Goal: Task Accomplishment & Management: Complete application form

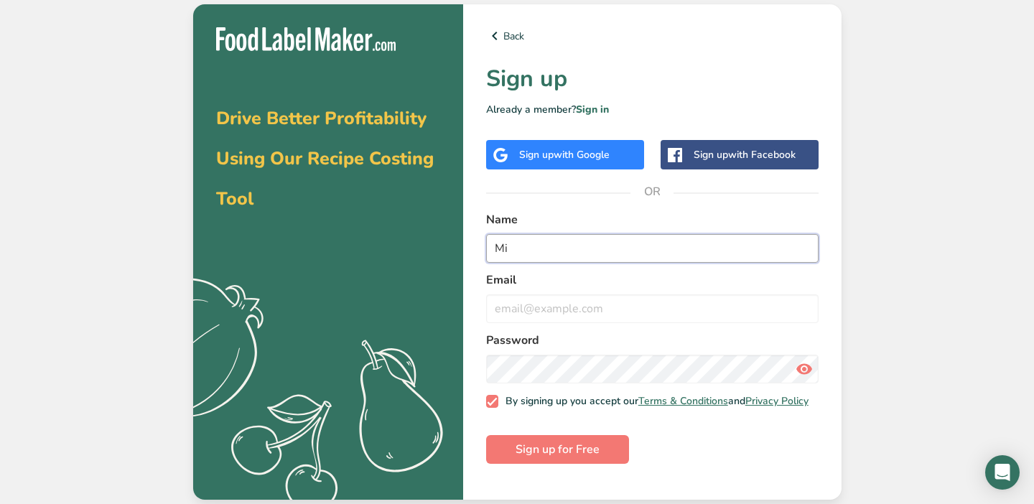
type input "M"
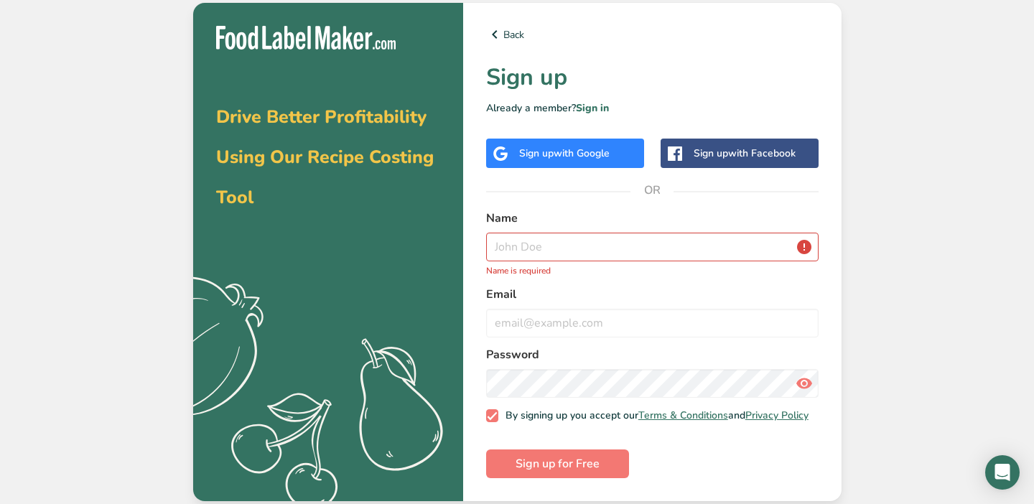
click at [593, 146] on span "with Google" at bounding box center [582, 153] width 56 height 14
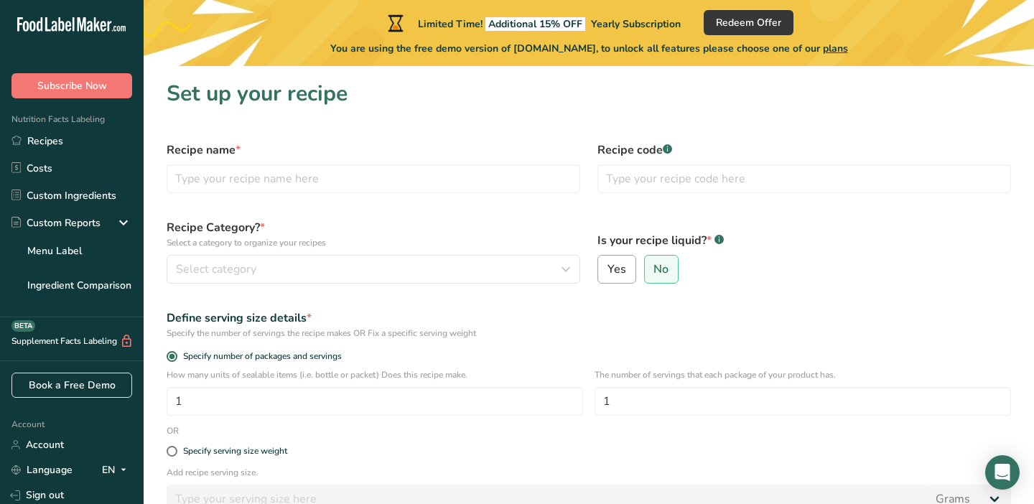
click at [620, 273] on span "Yes" at bounding box center [616, 269] width 19 height 14
click at [607, 273] on input "Yes" at bounding box center [602, 269] width 9 height 9
radio input "true"
select select "22"
radio input "false"
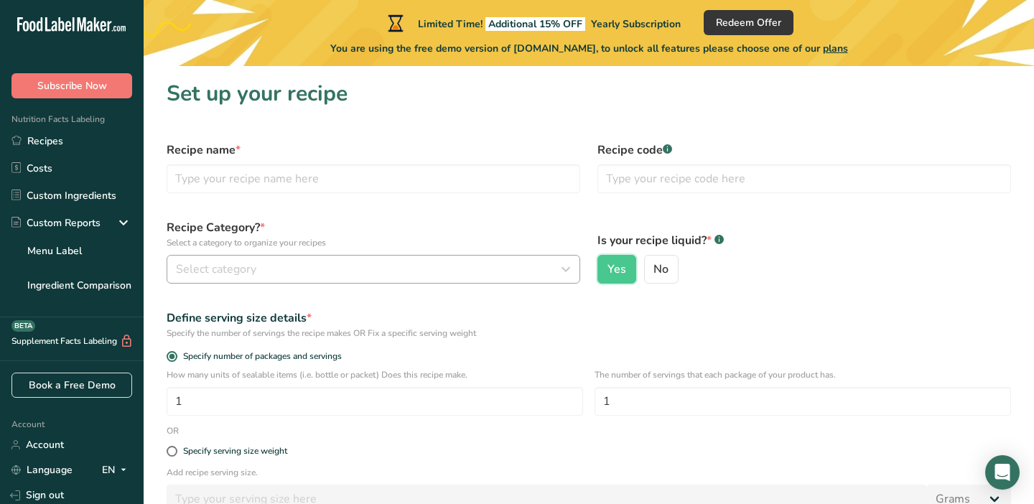
click at [564, 266] on icon "button" at bounding box center [565, 269] width 17 height 26
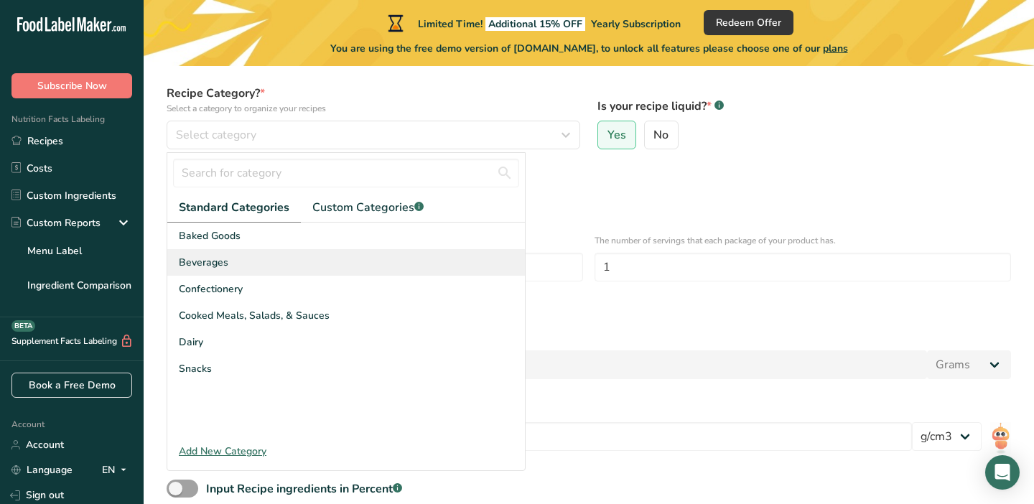
scroll to position [160, 0]
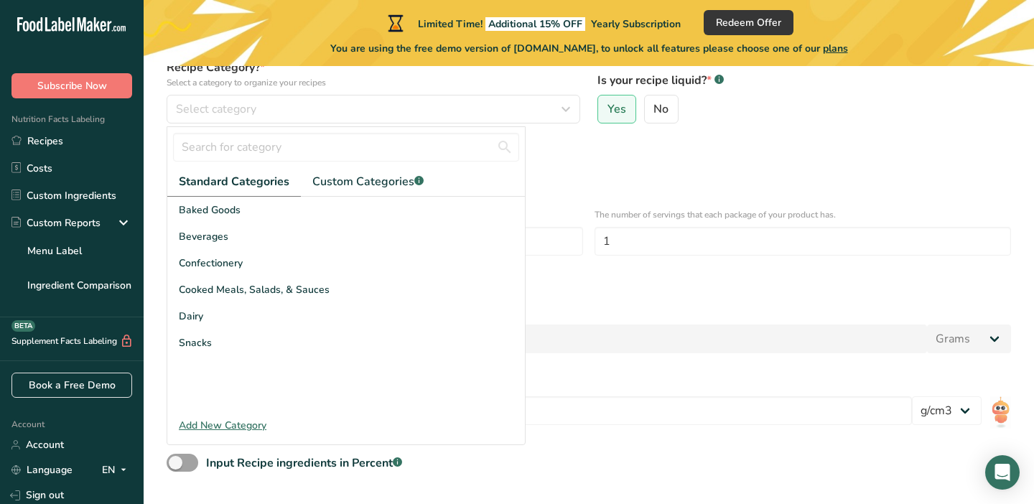
click at [239, 423] on div "Add New Category" at bounding box center [346, 425] width 358 height 15
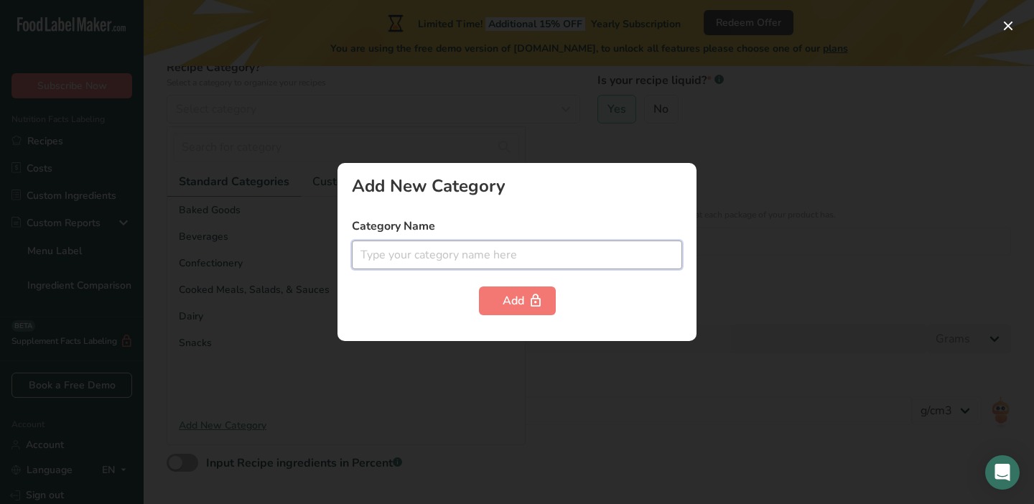
click at [368, 258] on input "text" at bounding box center [517, 255] width 330 height 29
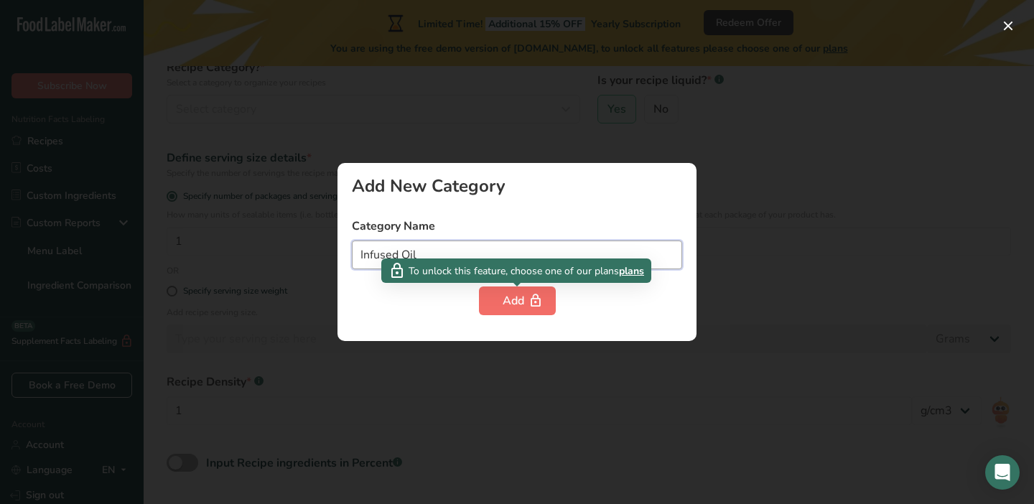
type input "Infused Oil"
click at [503, 294] on div "Add" at bounding box center [517, 300] width 29 height 17
click at [498, 297] on button "Add" at bounding box center [517, 300] width 77 height 29
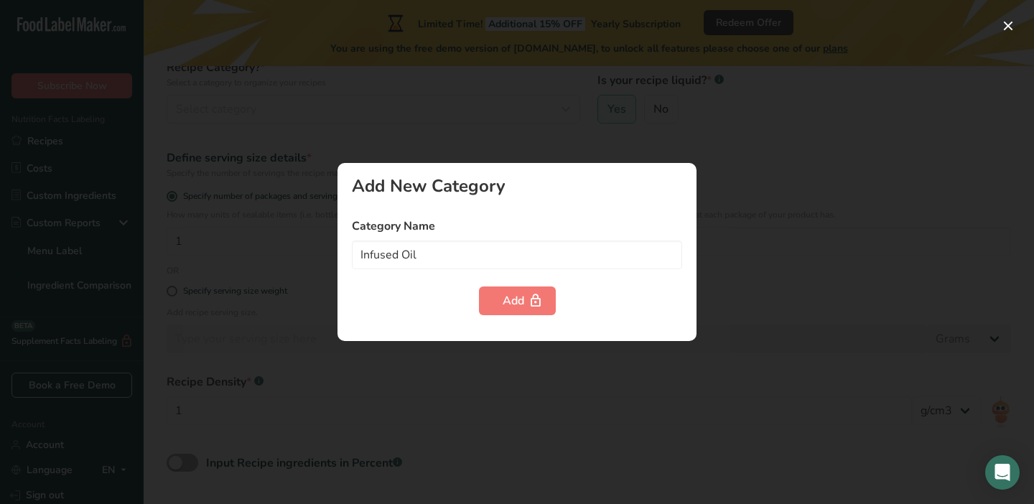
click at [278, 324] on div at bounding box center [517, 252] width 1034 height 504
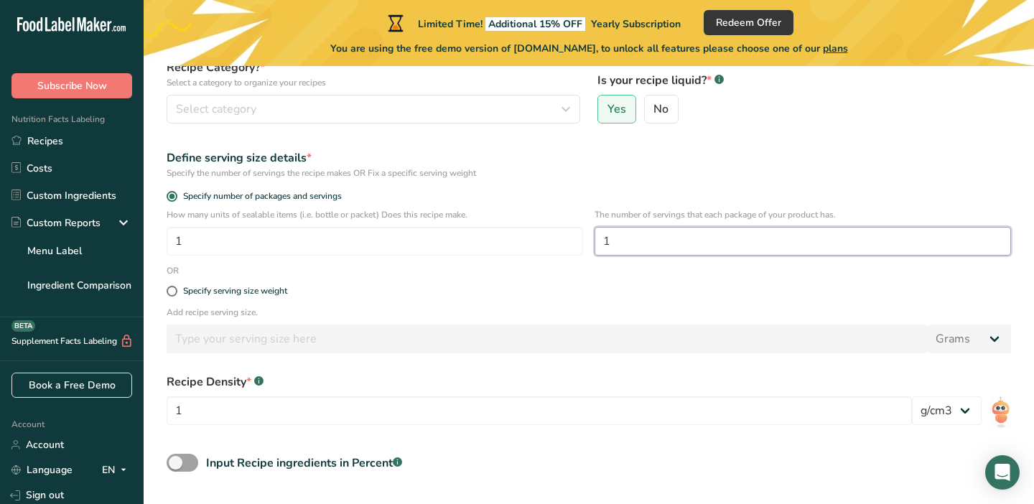
click at [623, 244] on input "1" at bounding box center [802, 241] width 416 height 29
type input "12"
click at [172, 290] on span at bounding box center [172, 291] width 11 height 11
click at [172, 290] on input "Specify serving size weight" at bounding box center [171, 290] width 9 height 9
radio input "true"
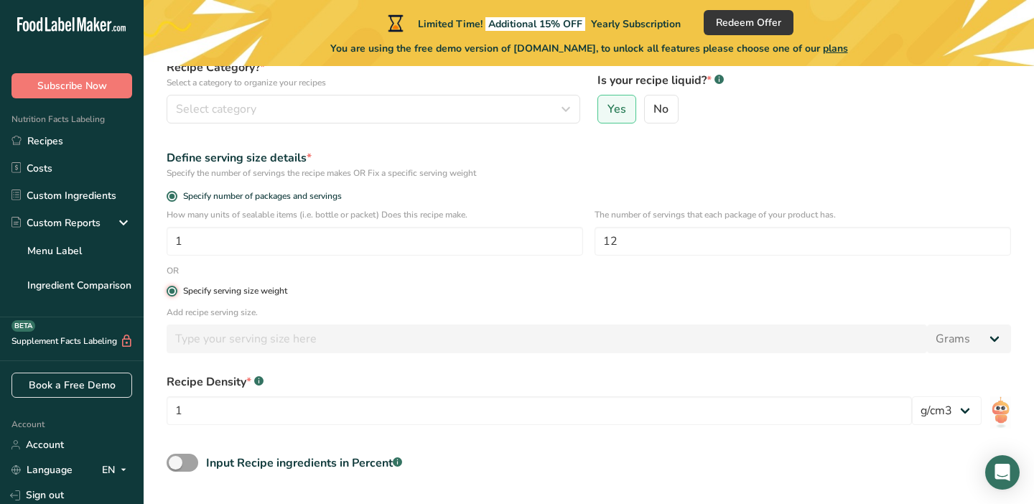
radio input "false"
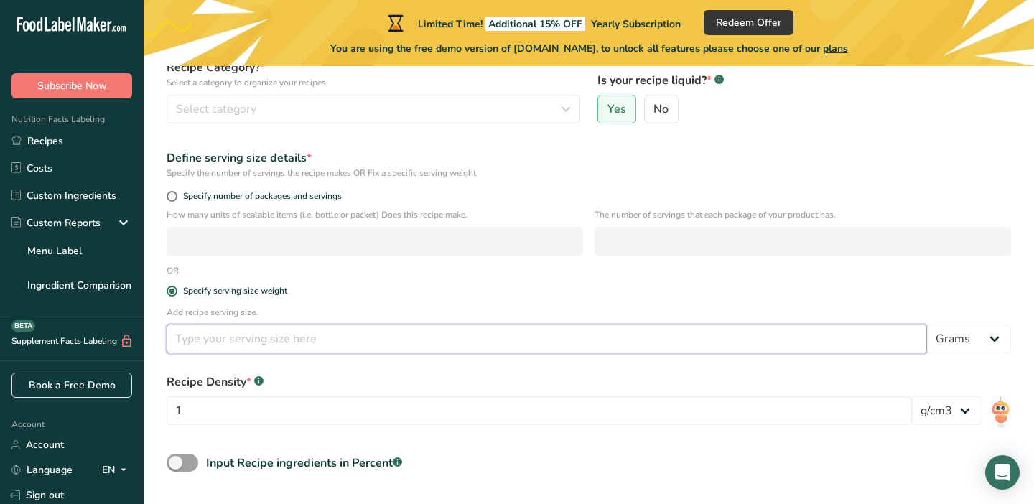
click at [205, 345] on input "number" at bounding box center [547, 339] width 760 height 29
type input "1"
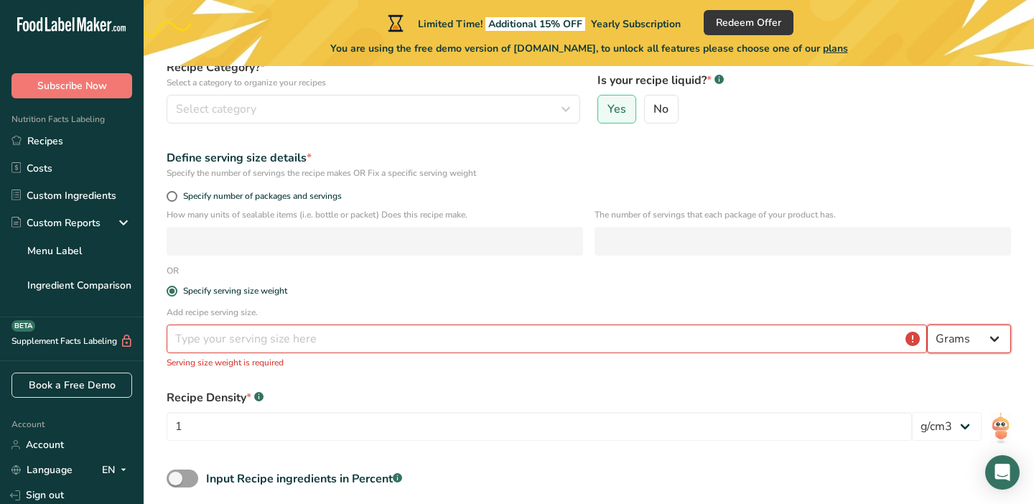
select select "20"
click at [365, 336] on input "number" at bounding box center [547, 339] width 760 height 29
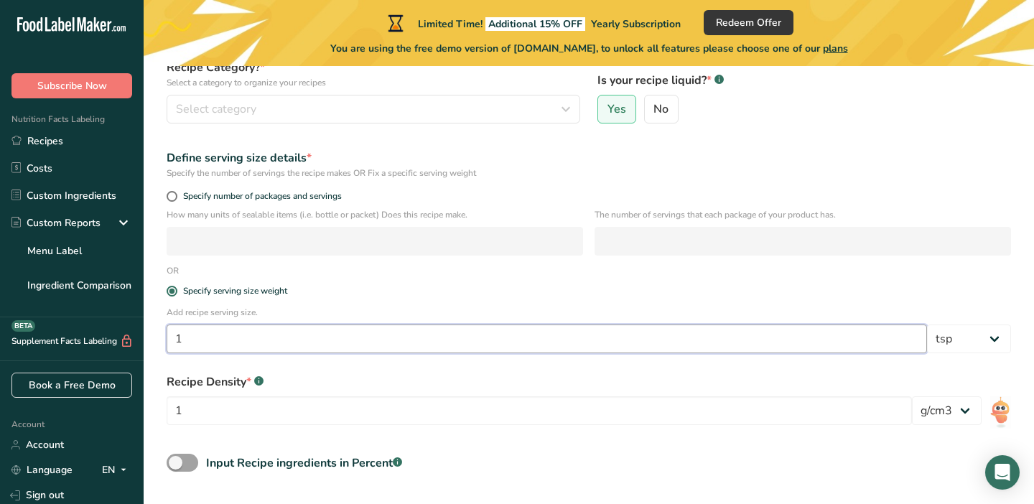
type input "1"
click at [426, 374] on div "Recipe Density * .a-a{fill:#347362;}.b-a{fill:#fff;}" at bounding box center [539, 381] width 745 height 17
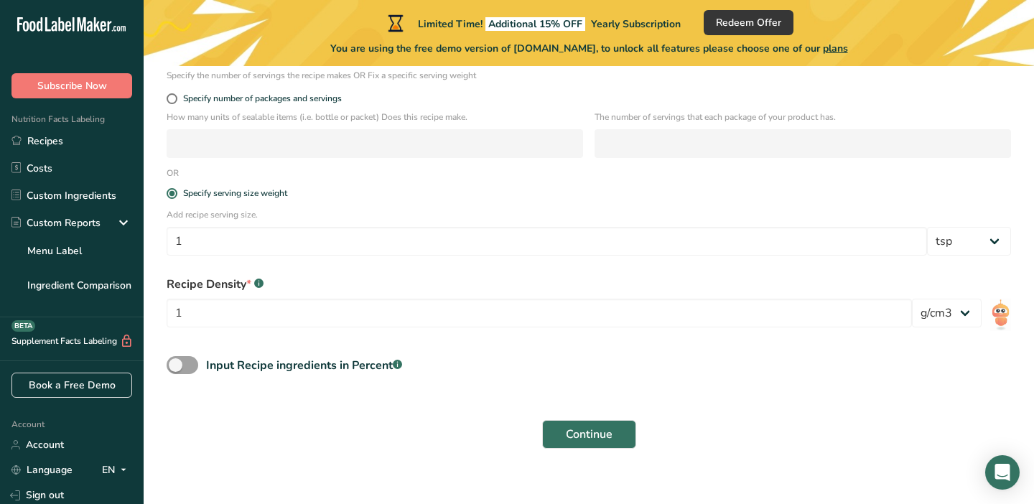
scroll to position [289, 0]
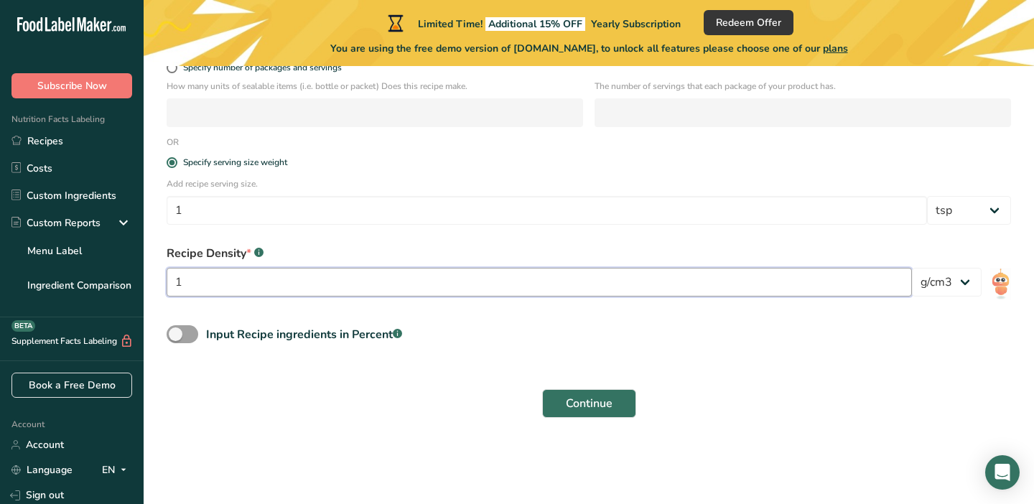
click at [200, 289] on input "1" at bounding box center [539, 282] width 745 height 29
type input "5"
click at [574, 398] on span "Continue" at bounding box center [589, 404] width 47 height 17
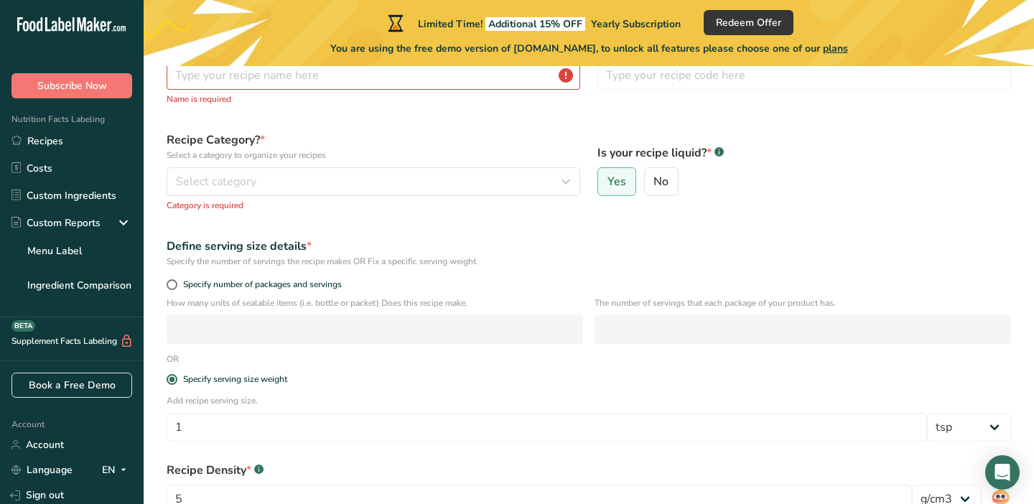
scroll to position [95, 0]
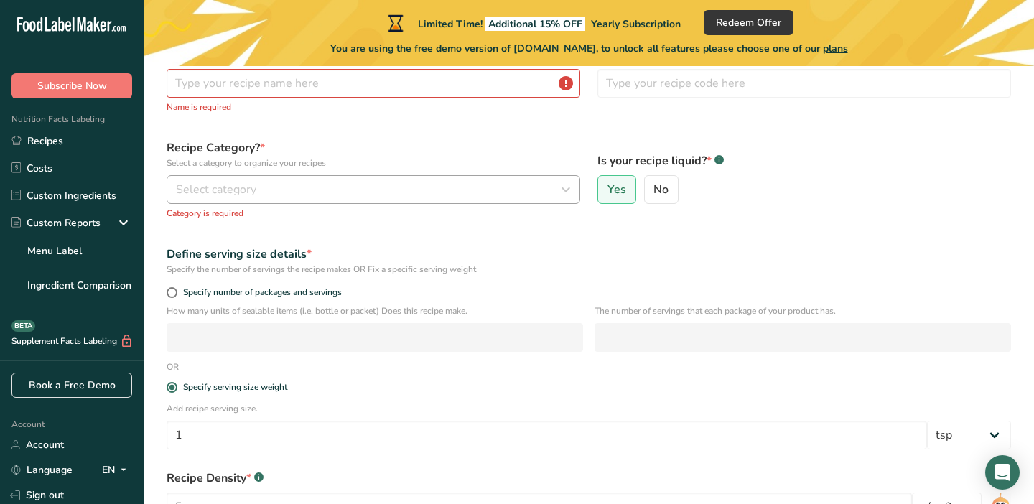
click at [564, 192] on icon "button" at bounding box center [565, 190] width 17 height 26
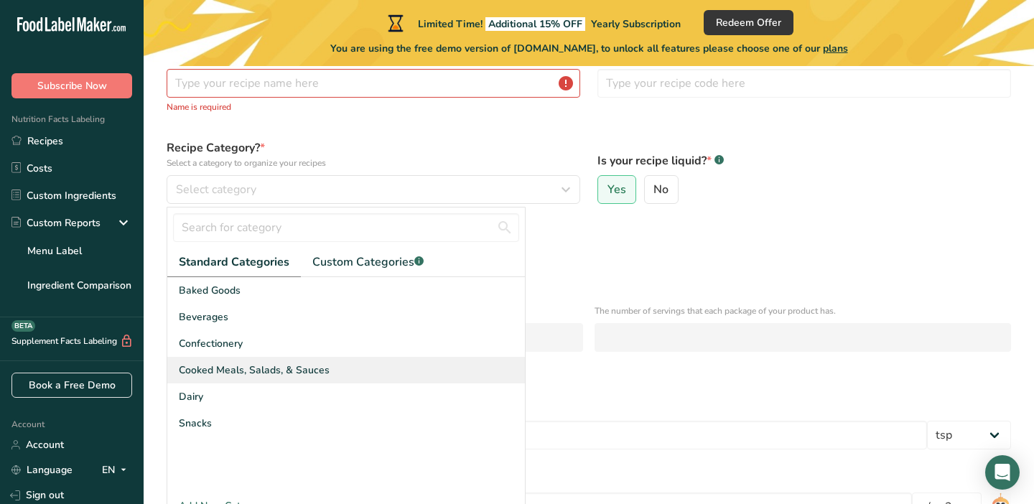
click at [276, 373] on span "Cooked Meals, Salads, & Sauces" at bounding box center [254, 370] width 151 height 15
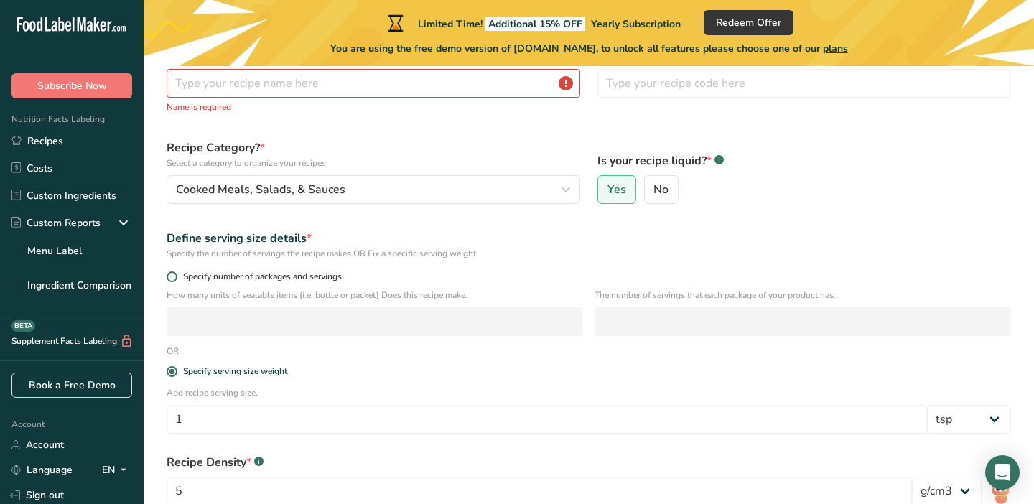
click at [171, 278] on span at bounding box center [172, 276] width 11 height 11
click at [171, 278] on input "Specify number of packages and servings" at bounding box center [171, 276] width 9 height 9
radio input "true"
radio input "false"
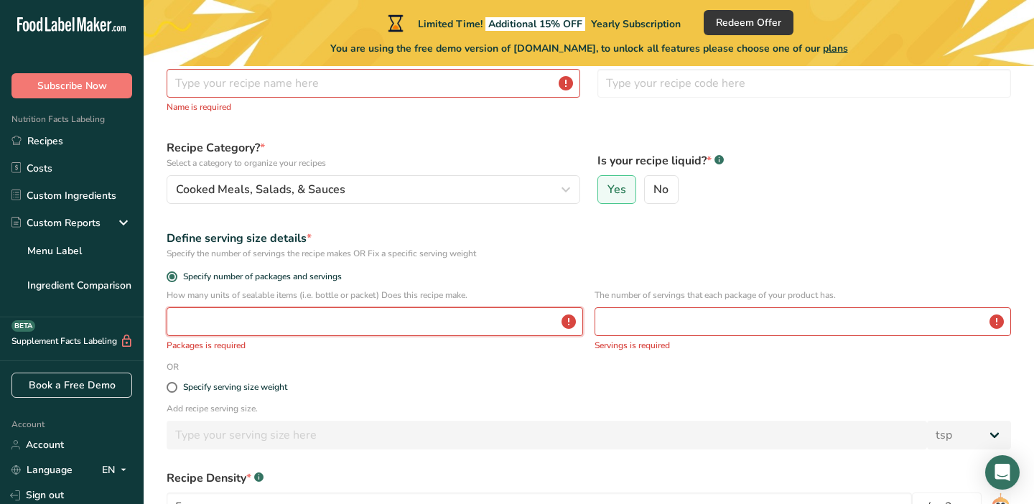
click at [258, 326] on input "number" at bounding box center [375, 321] width 416 height 29
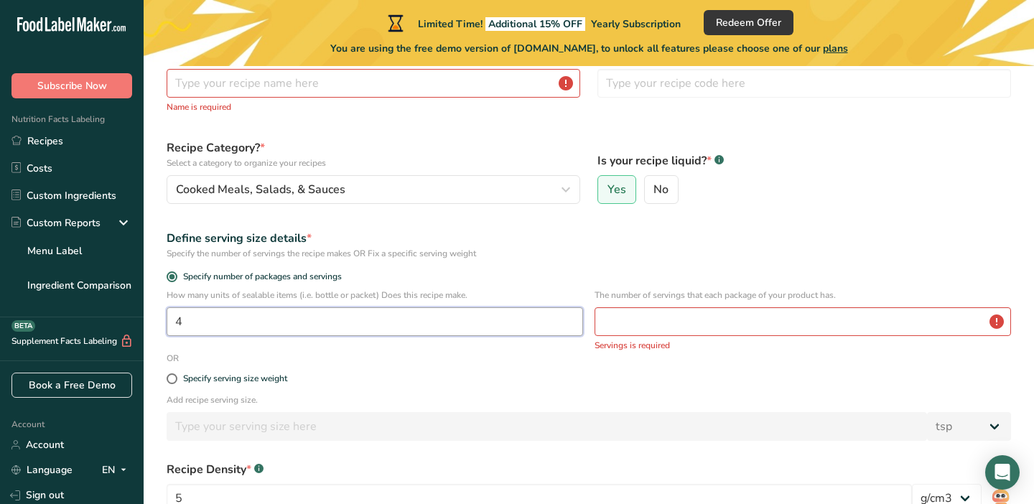
type input "4"
click at [630, 331] on input "number" at bounding box center [802, 321] width 416 height 29
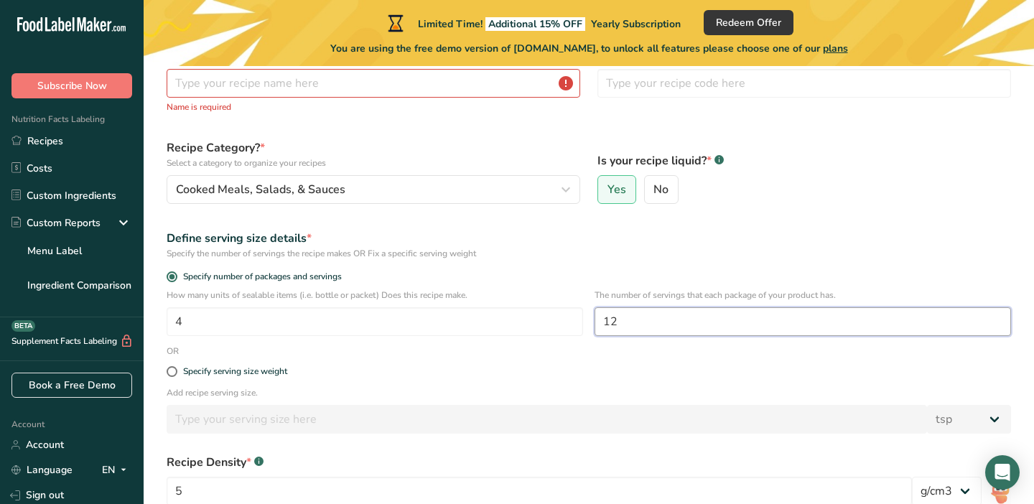
type input "12"
click at [611, 378] on div "Specify serving size weight" at bounding box center [589, 372] width 862 height 29
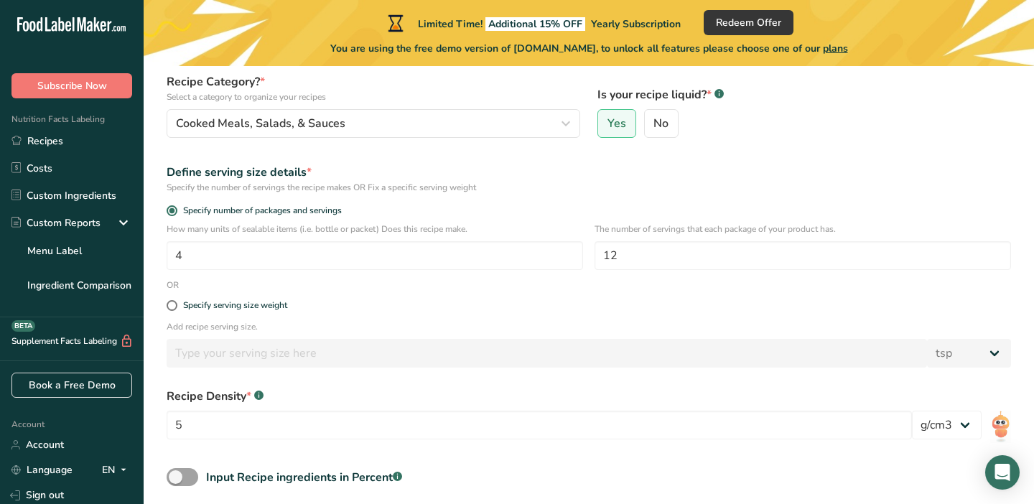
scroll to position [162, 0]
click at [172, 304] on span at bounding box center [172, 304] width 11 height 11
click at [172, 304] on input "Specify serving size weight" at bounding box center [171, 304] width 9 height 9
radio input "true"
radio input "false"
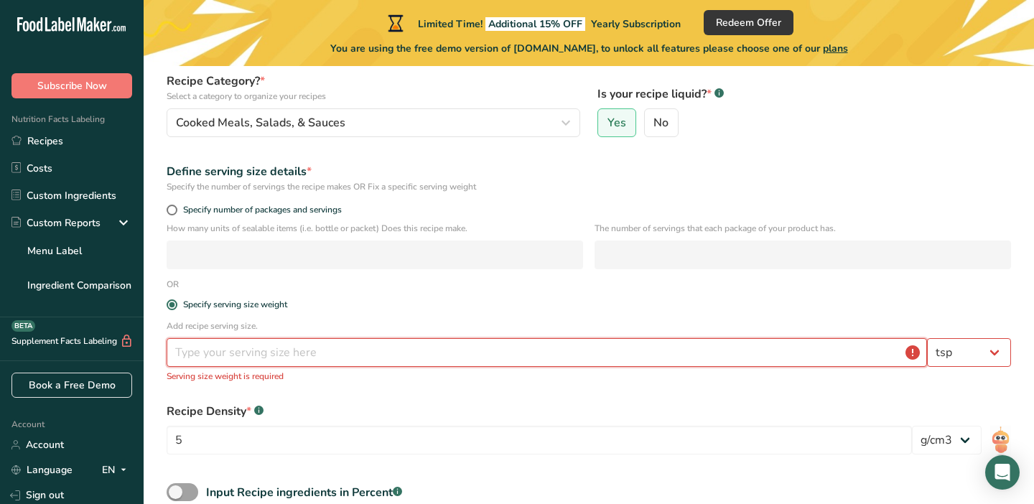
click at [199, 349] on input "number" at bounding box center [547, 352] width 760 height 29
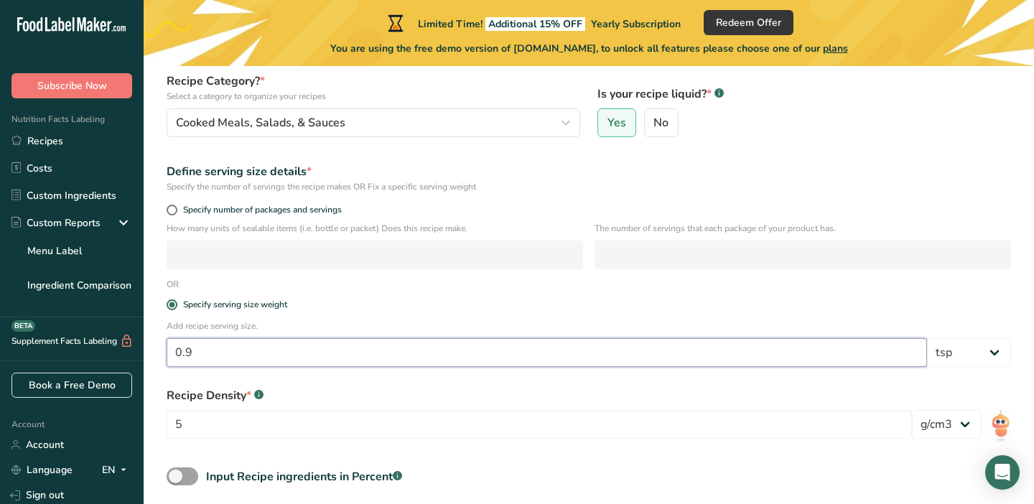
type input "0"
type input "1"
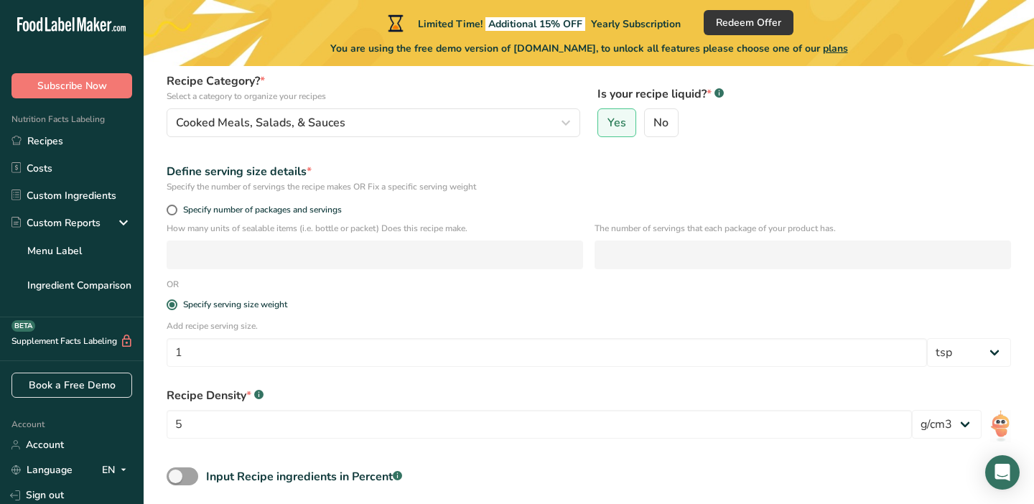
click at [911, 166] on div "Define serving size details *" at bounding box center [589, 171] width 844 height 17
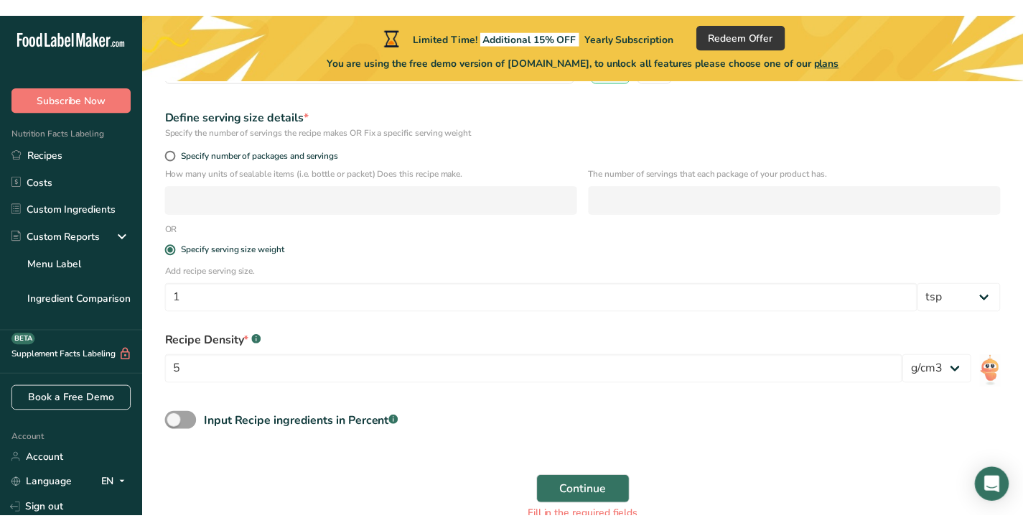
scroll to position [246, 0]
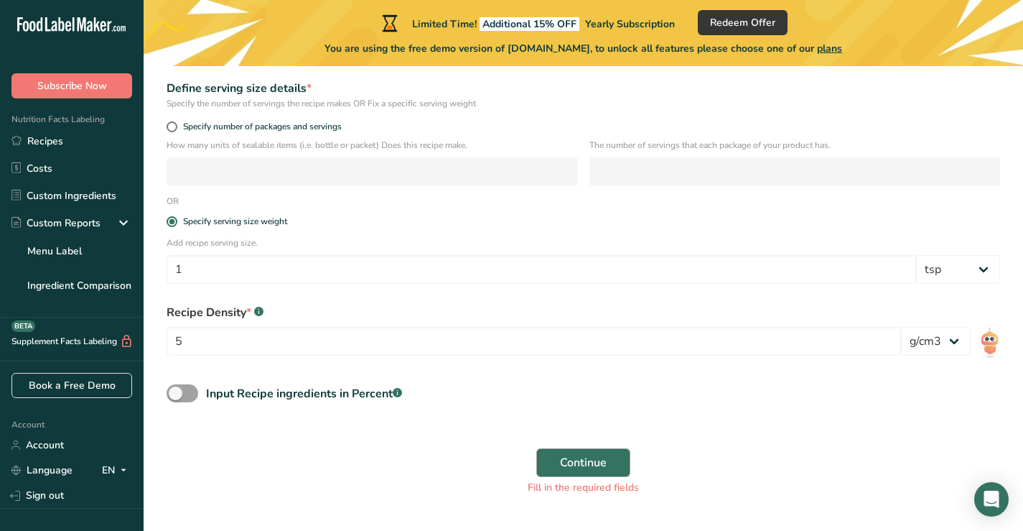
click at [589, 459] on span "Continue" at bounding box center [583, 462] width 47 height 17
click at [172, 127] on span at bounding box center [172, 126] width 11 height 11
click at [172, 127] on input "Specify number of packages and servings" at bounding box center [171, 126] width 9 height 9
radio input "true"
radio input "false"
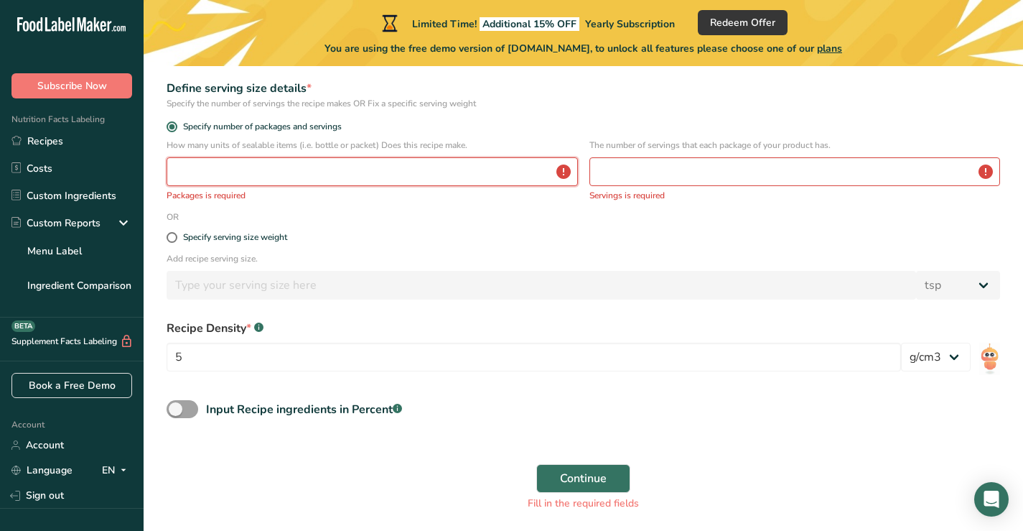
click at [211, 165] on input "number" at bounding box center [372, 171] width 411 height 29
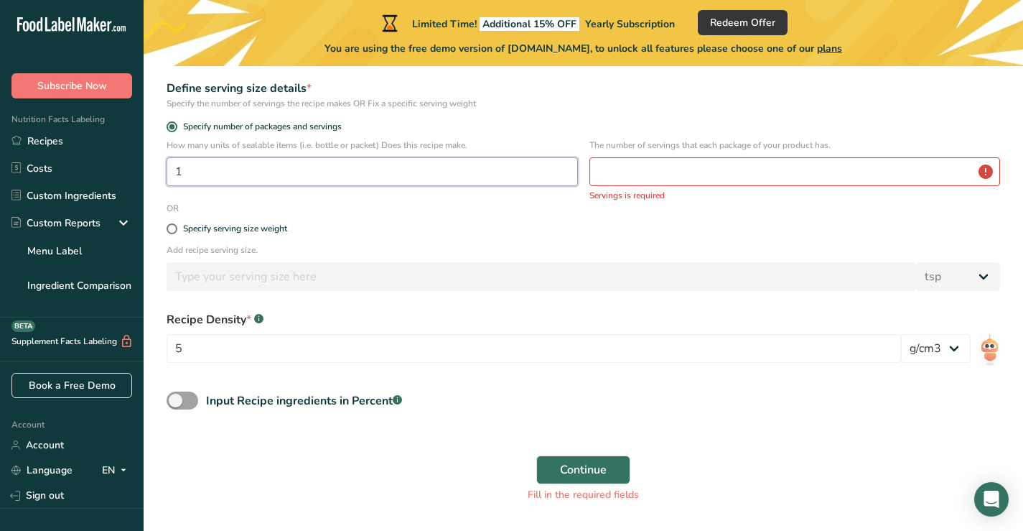
type input "1"
click at [603, 167] on input "number" at bounding box center [794, 171] width 411 height 29
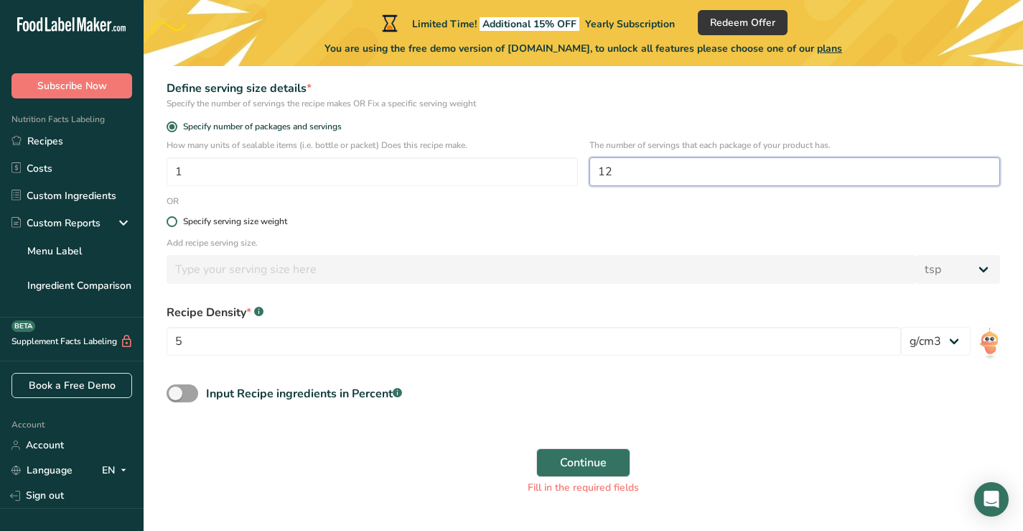
type input "12"
click at [173, 221] on span at bounding box center [172, 221] width 11 height 11
click at [173, 221] on input "Specify serving size weight" at bounding box center [171, 221] width 9 height 9
radio input "true"
radio input "false"
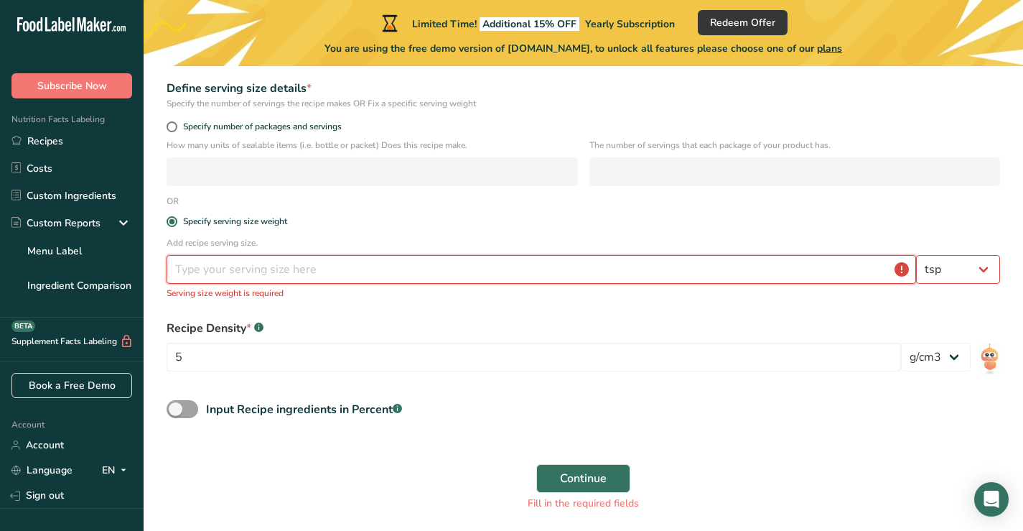
click at [205, 274] on input "number" at bounding box center [542, 269] width 750 height 29
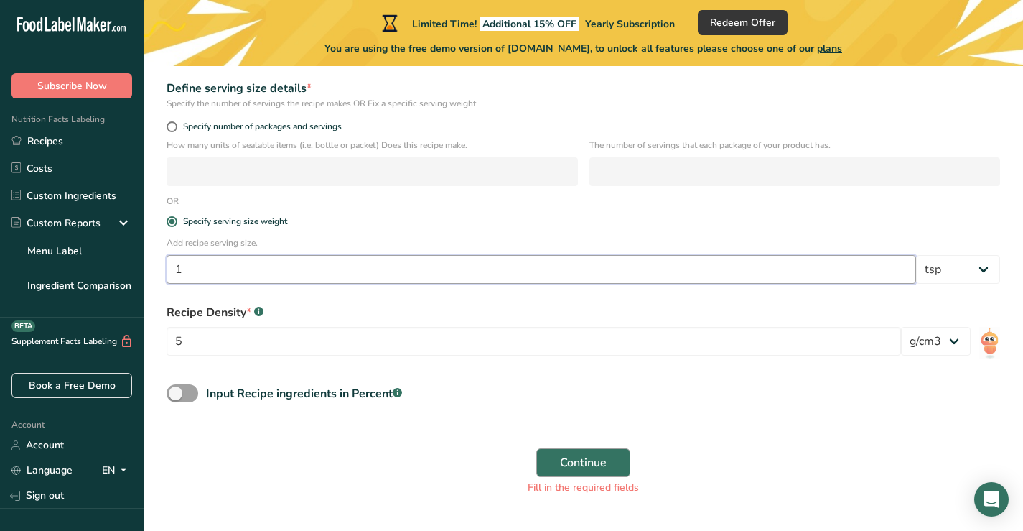
type input "1"
click at [569, 457] on span "Continue" at bounding box center [583, 462] width 47 height 17
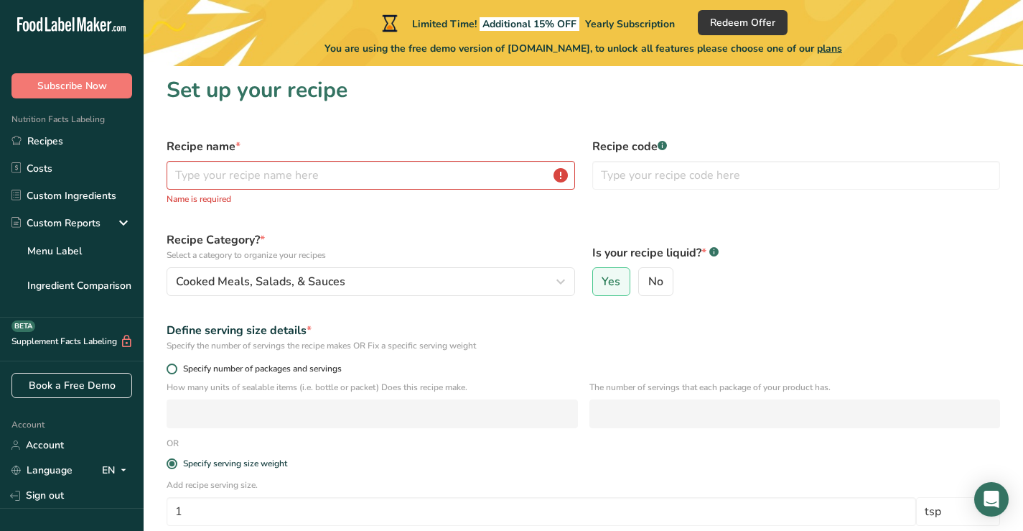
scroll to position [-3, 0]
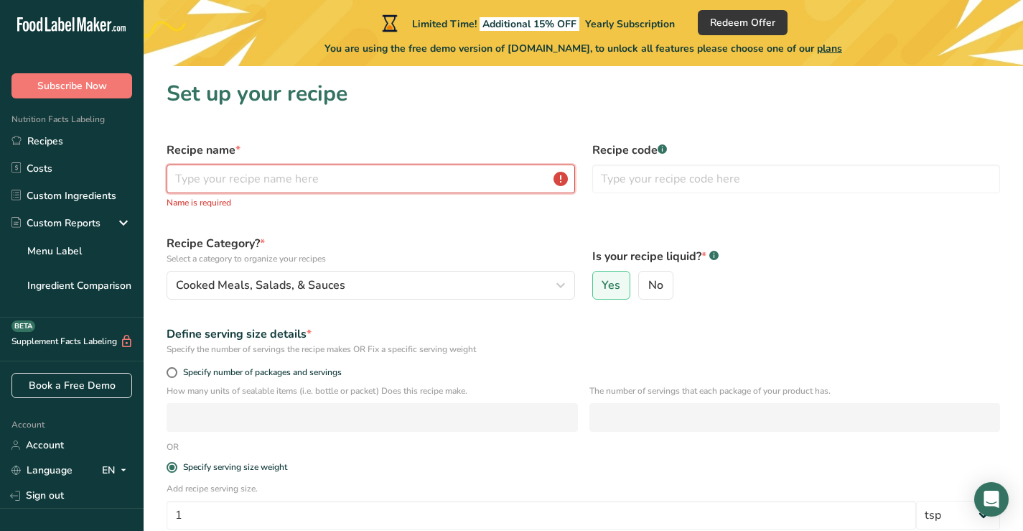
click at [267, 185] on input "text" at bounding box center [371, 178] width 409 height 29
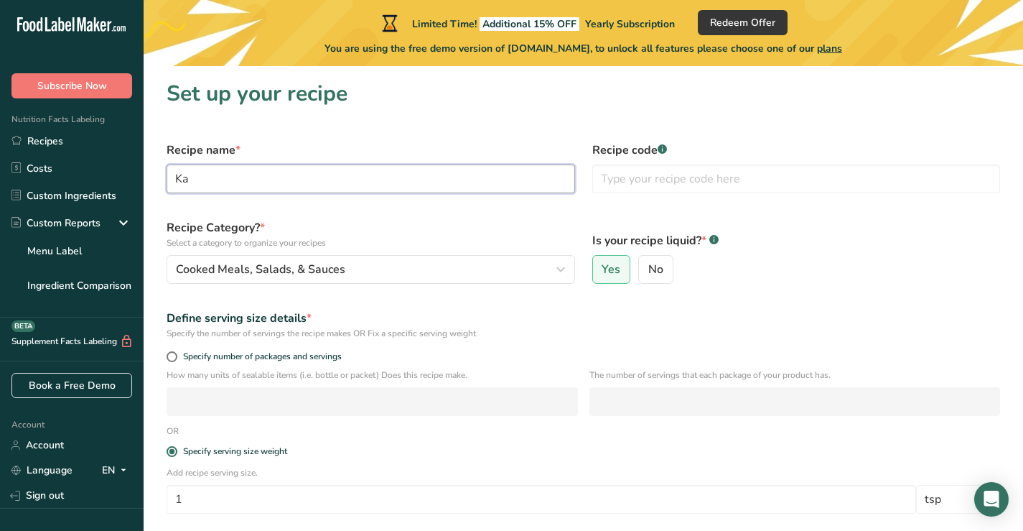
type input "K"
type input "ACDC Infused Olive Oil"
click at [836, 219] on div "Is your recipe liquid? * .a-a{fill:#347362;}.b-a{fill:#fff;} Yes No" at bounding box center [797, 251] width 426 height 82
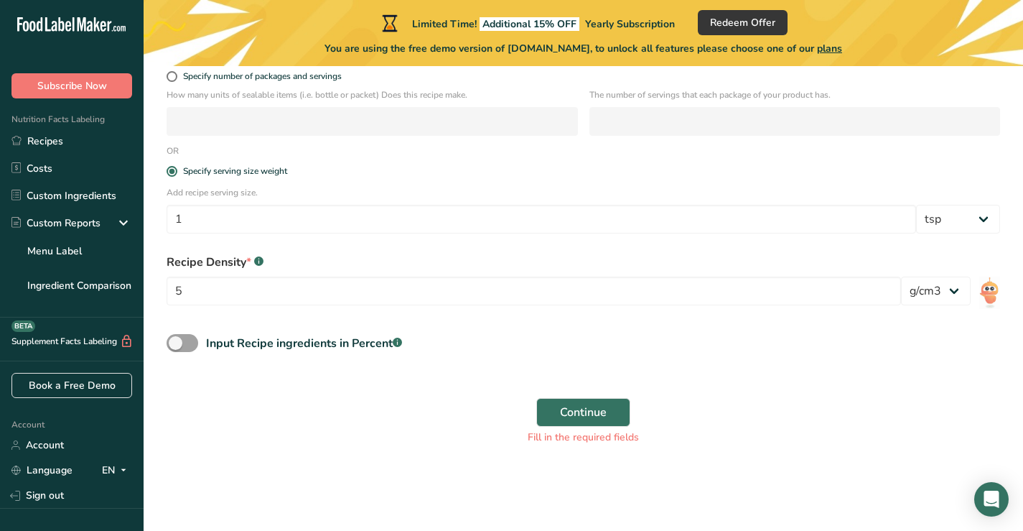
scroll to position [279, 0]
click at [596, 409] on span "Continue" at bounding box center [583, 412] width 47 height 17
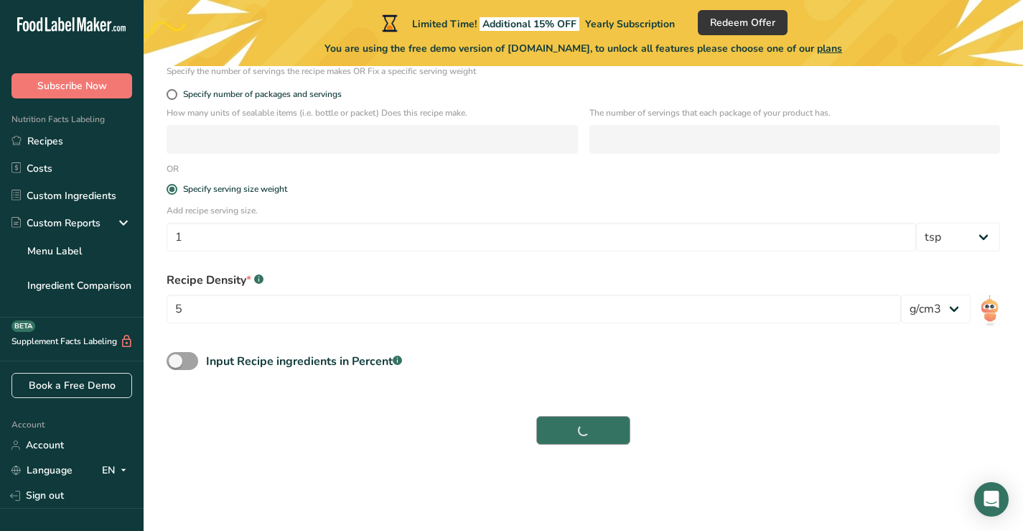
scroll to position [261, 0]
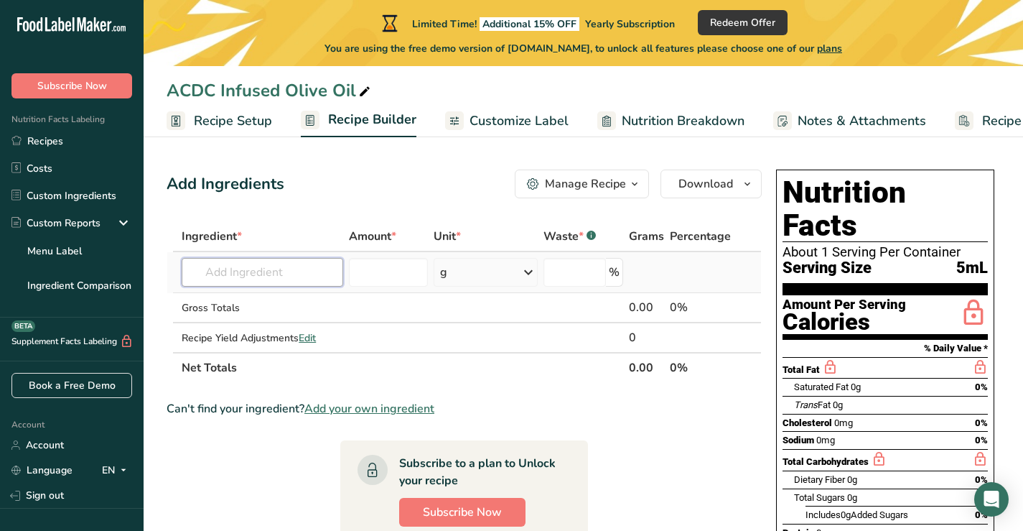
click at [297, 273] on input "text" at bounding box center [263, 272] width 162 height 29
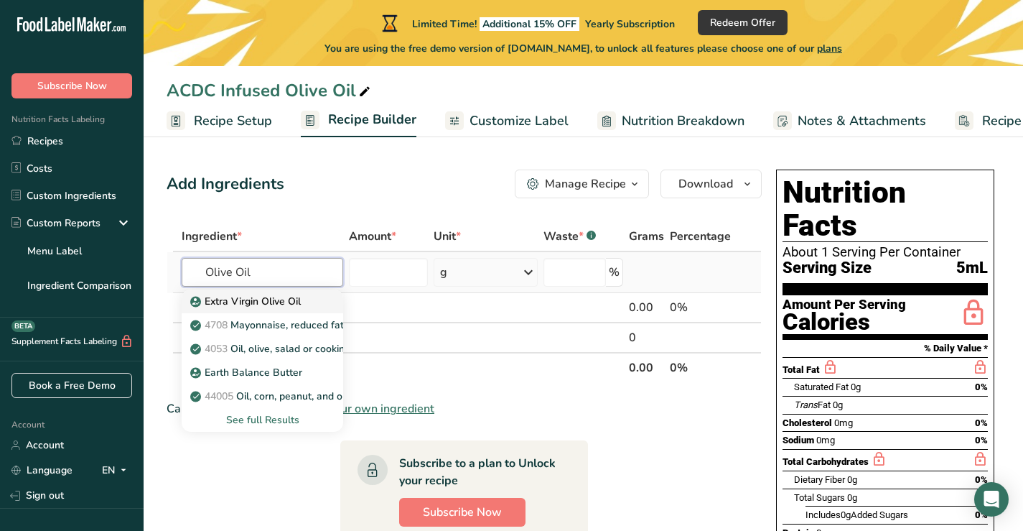
type input "Olive Oil"
click at [269, 299] on p "Extra Virgin Olive Oil" at bounding box center [247, 301] width 108 height 15
type input "Extra Virgin Olive Oil"
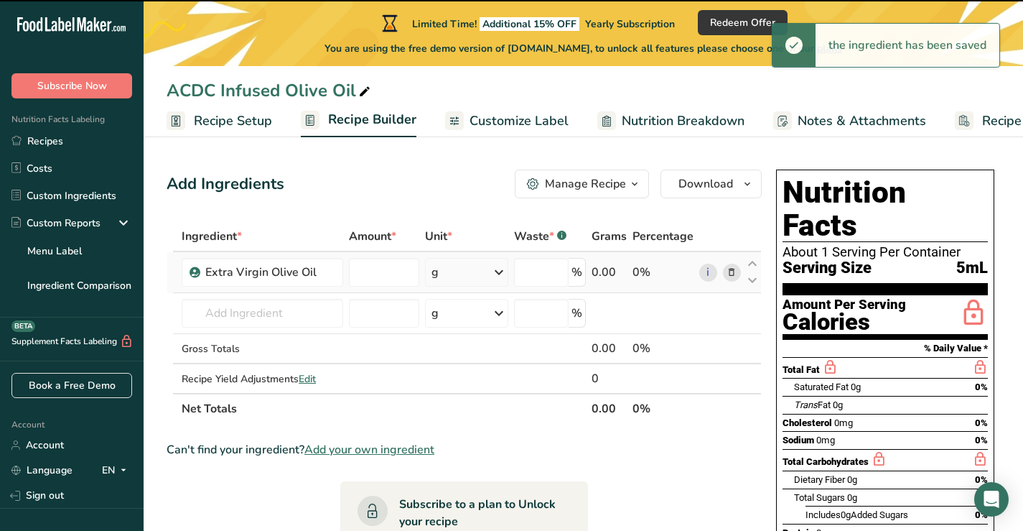
type input "0"
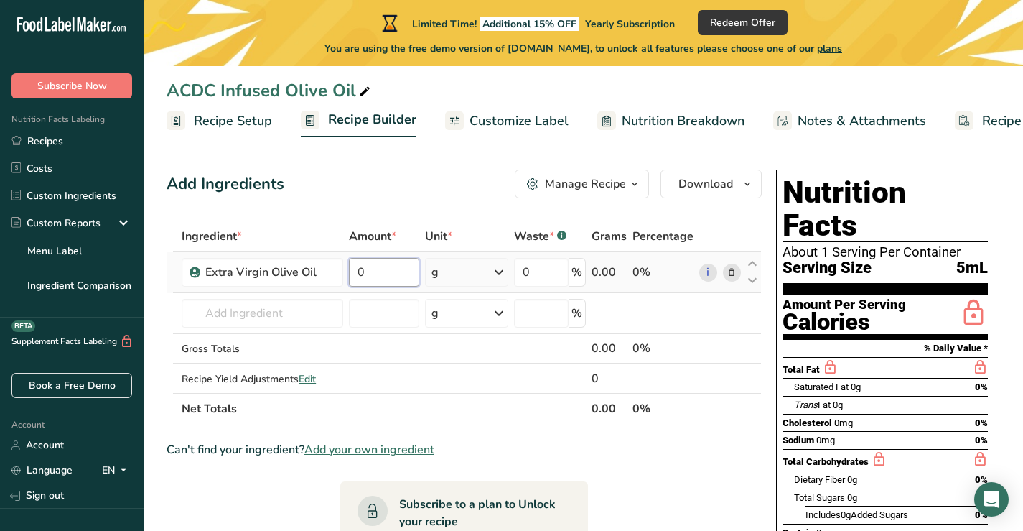
click at [373, 271] on input "0" at bounding box center [384, 272] width 70 height 29
type input "1"
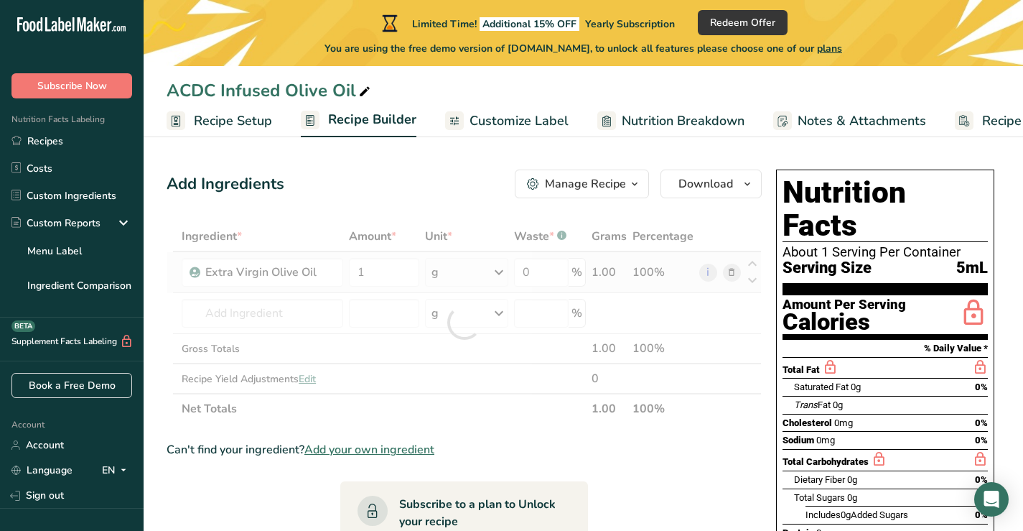
click at [500, 271] on div "Ingredient * Amount * Unit * Waste * .a-a{fill:#347362;}.b-a{fill:#fff;} Grams …" at bounding box center [464, 322] width 595 height 202
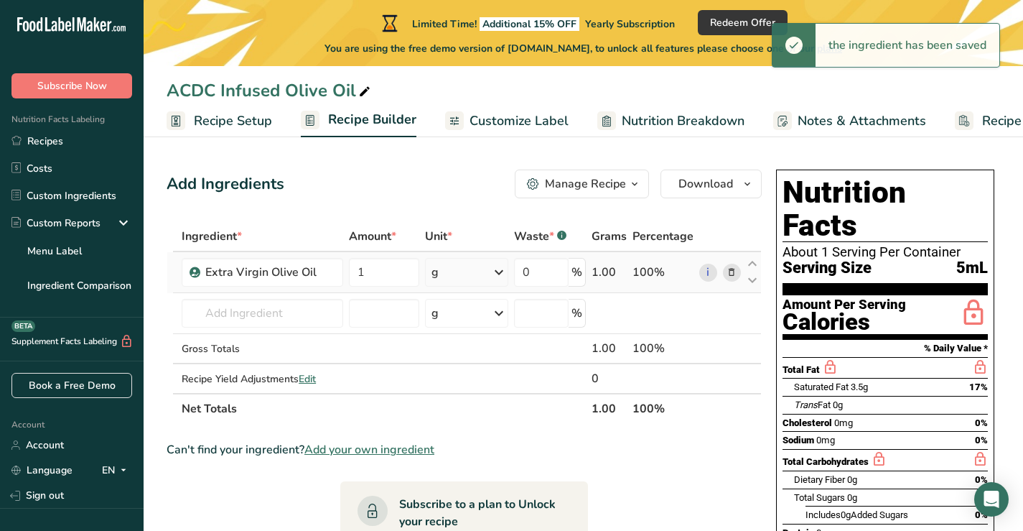
click at [498, 269] on icon at bounding box center [498, 272] width 17 height 26
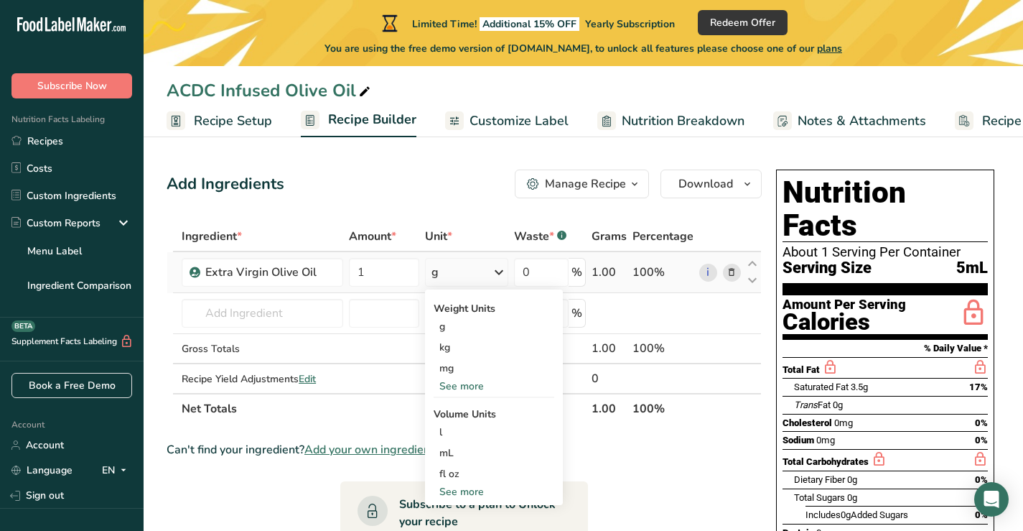
click at [468, 492] on div "See more" at bounding box center [494, 491] width 121 height 15
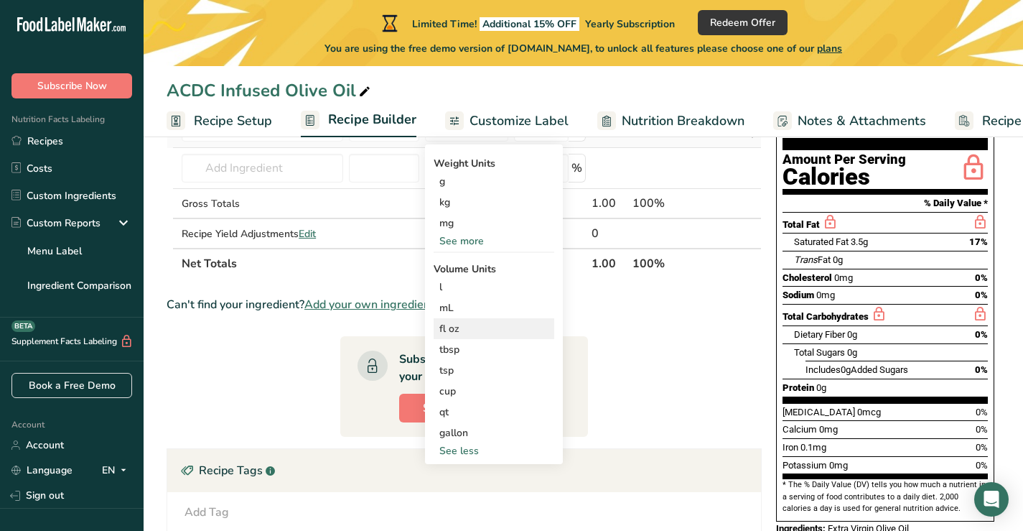
scroll to position [149, 0]
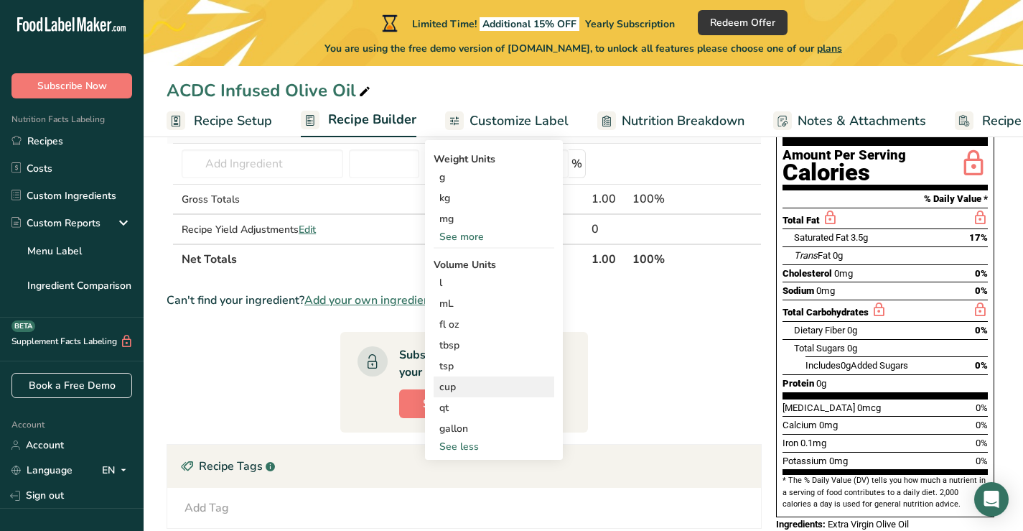
click at [451, 381] on div "cup" at bounding box center [493, 386] width 109 height 15
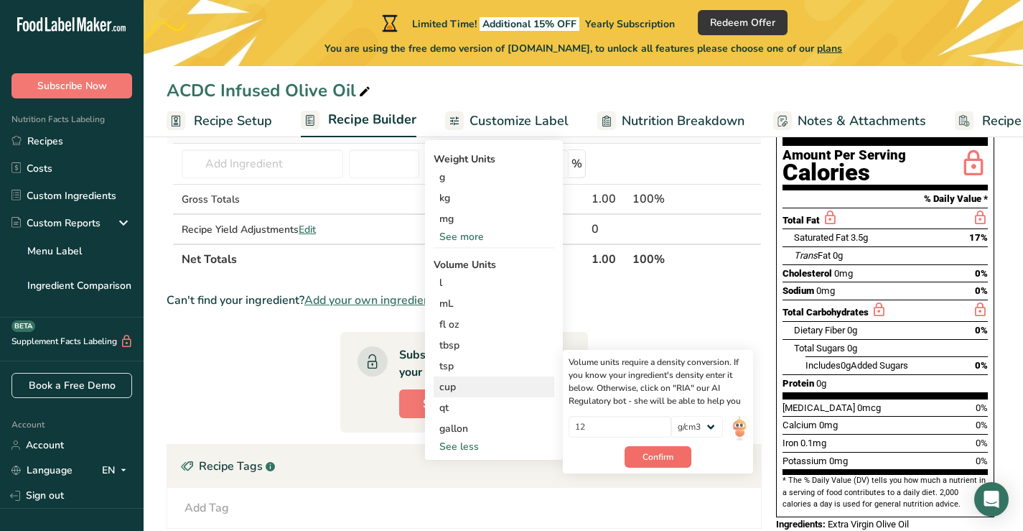
click at [651, 454] on span "Confirm" at bounding box center [658, 456] width 31 height 13
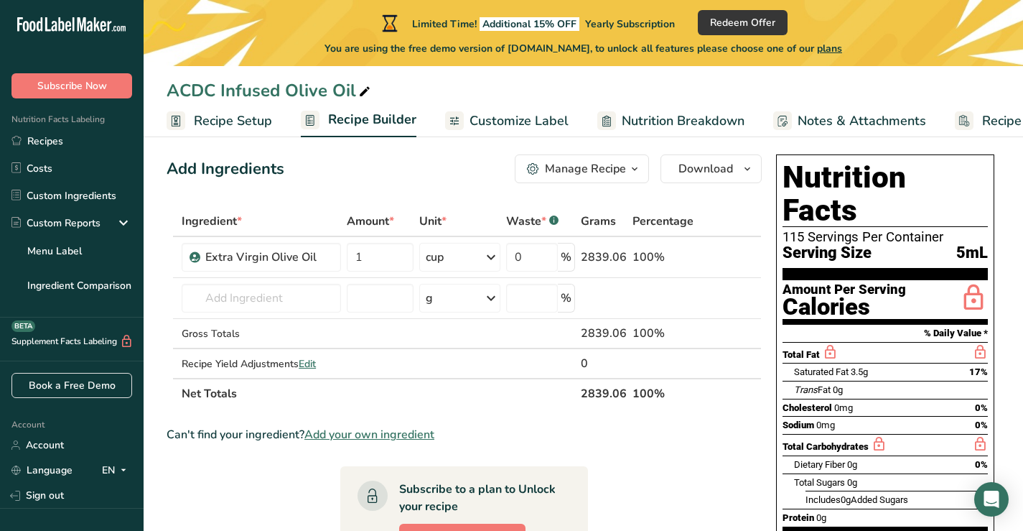
scroll to position [-1, 0]
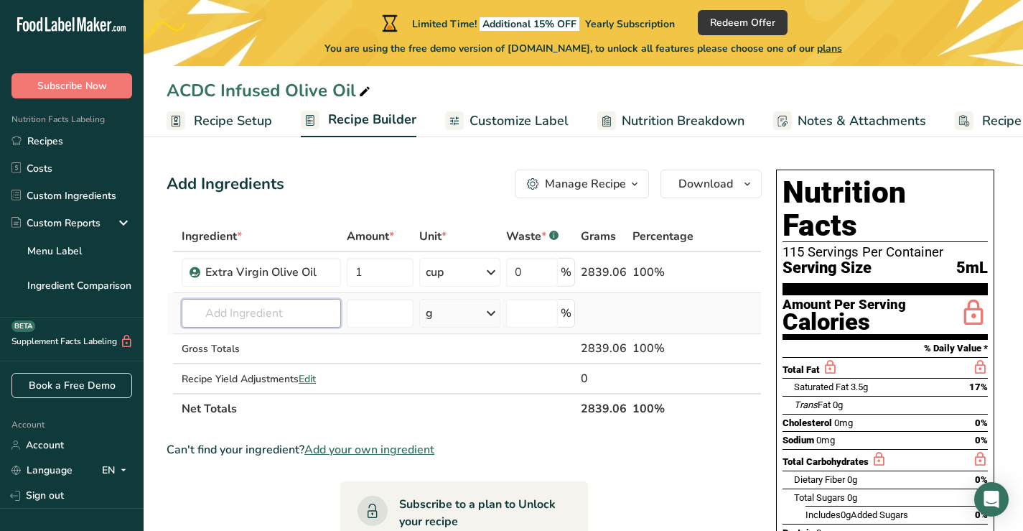
click at [276, 312] on input "text" at bounding box center [261, 313] width 159 height 29
click at [528, 276] on input "0" at bounding box center [532, 272] width 52 height 29
type input "5"
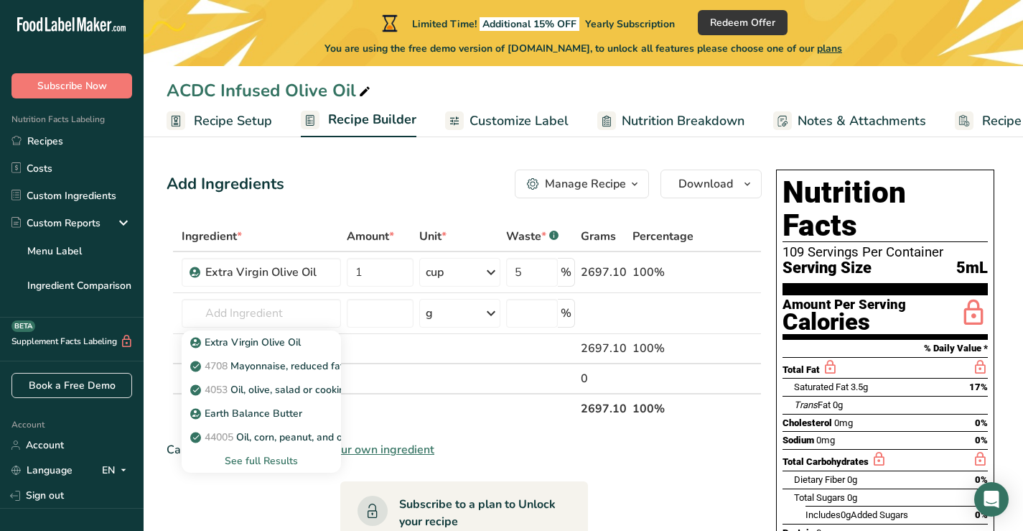
click at [485, 413] on th "Net Totals" at bounding box center [378, 408] width 399 height 30
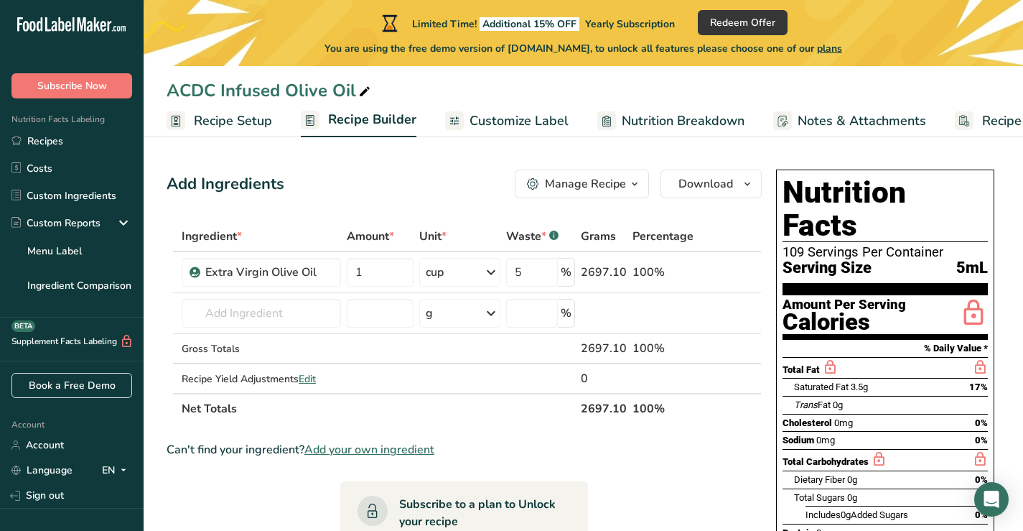
click at [501, 414] on th "Net Totals" at bounding box center [378, 408] width 399 height 30
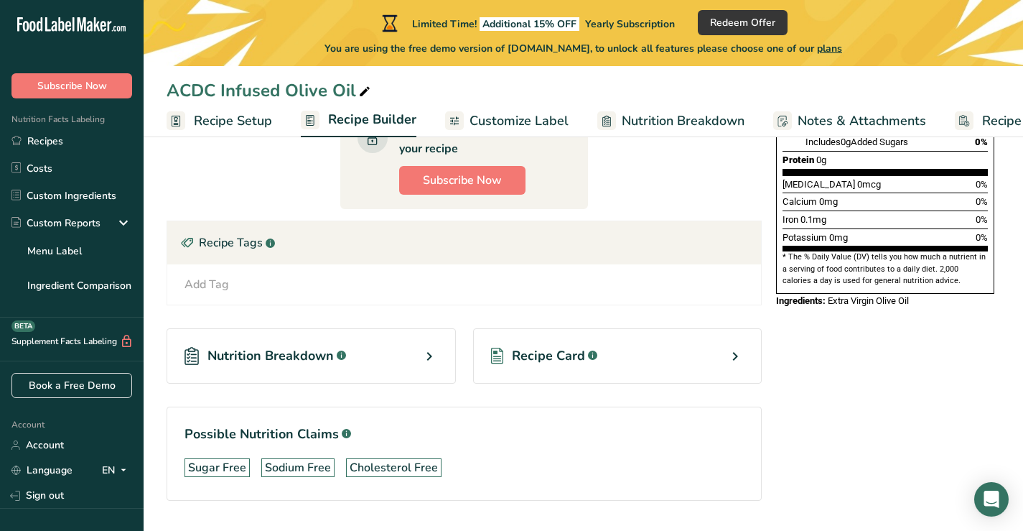
scroll to position [385, 0]
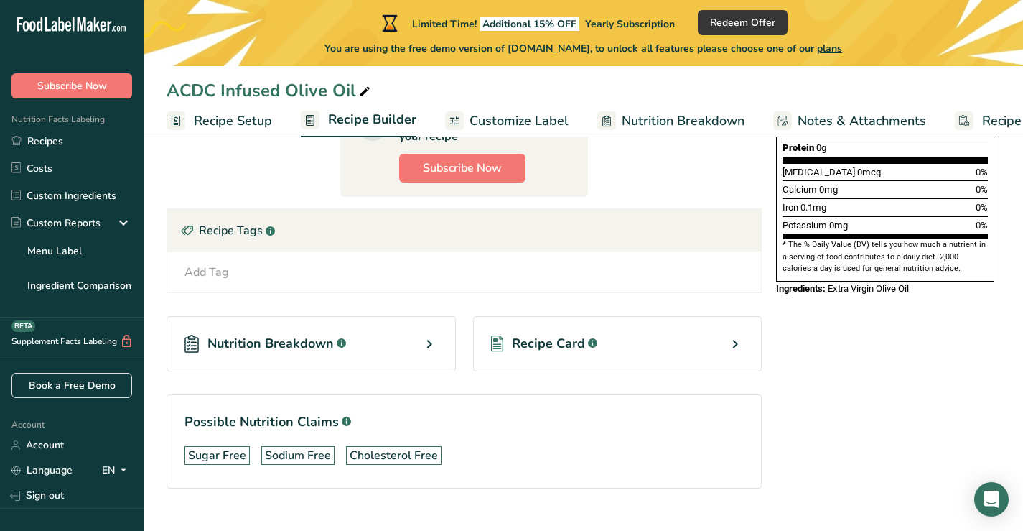
click at [431, 343] on icon at bounding box center [429, 344] width 17 height 26
select select "Calories"
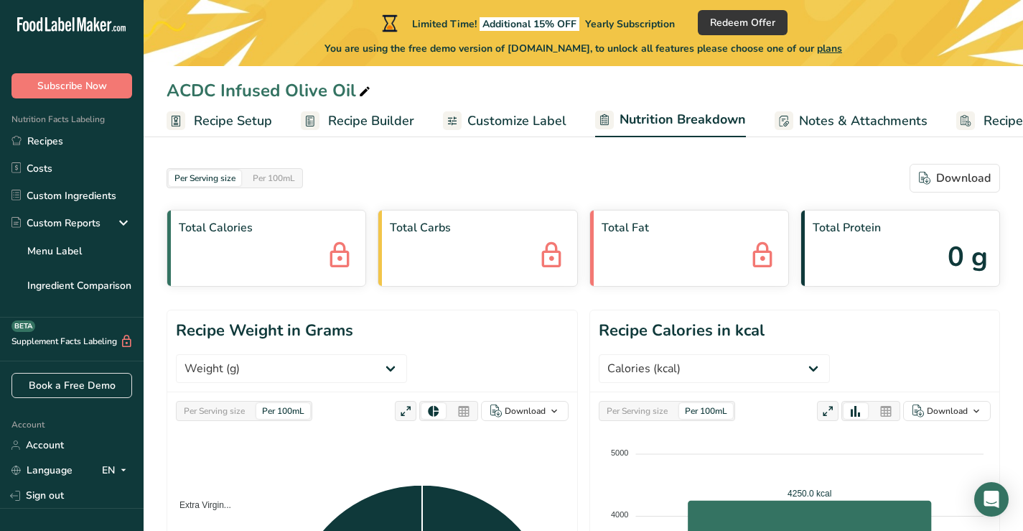
click at [808, 123] on span "Notes & Attachments" at bounding box center [863, 120] width 129 height 19
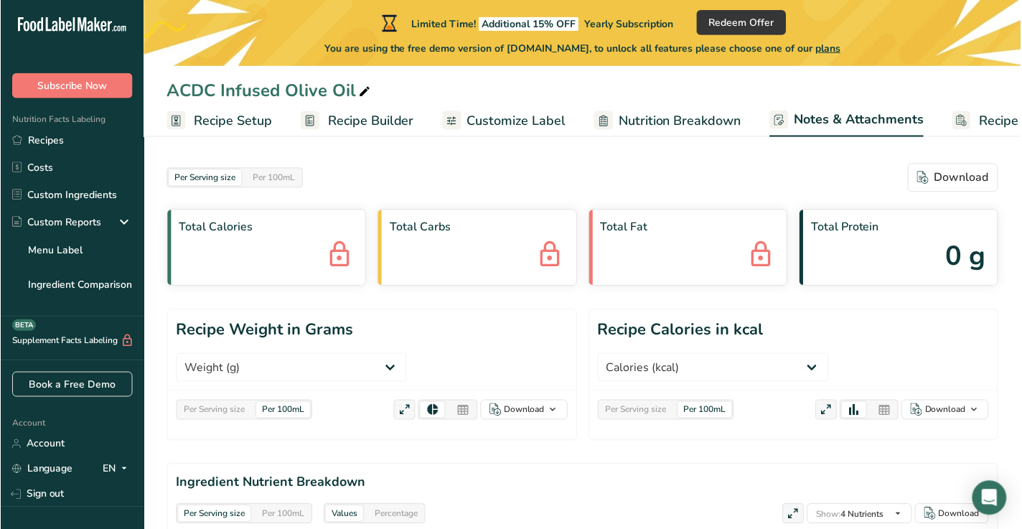
scroll to position [0, 70]
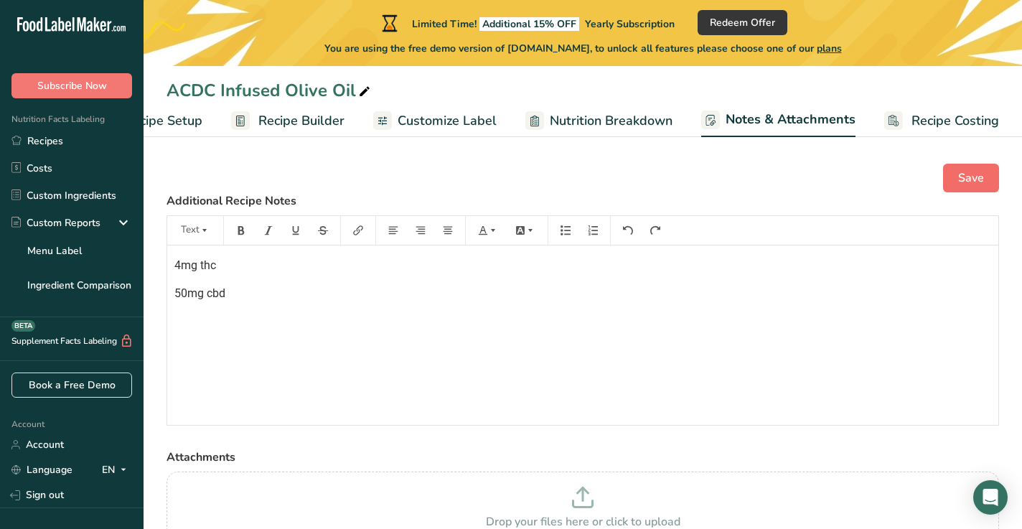
click at [968, 180] on span "Save" at bounding box center [971, 177] width 26 height 17
click at [601, 120] on span "Nutrition Breakdown" at bounding box center [611, 120] width 123 height 19
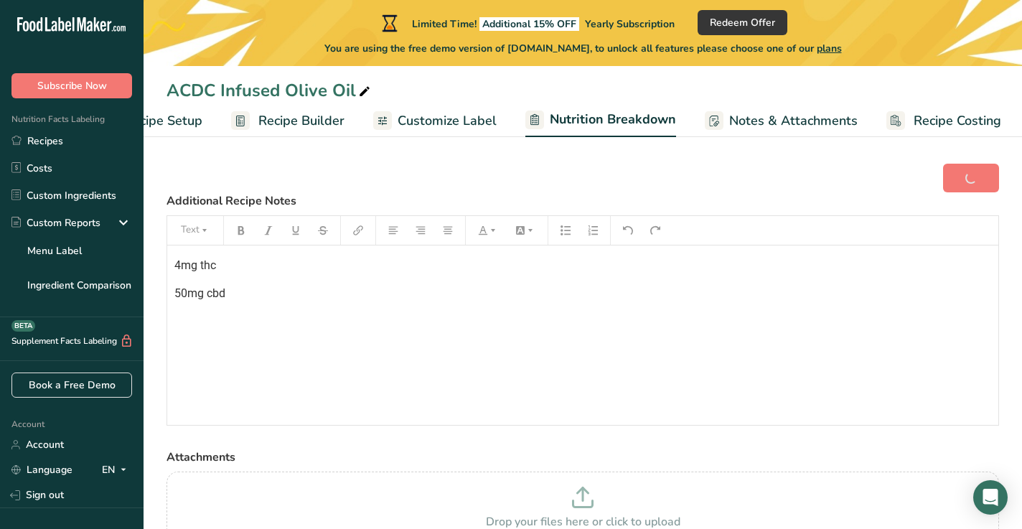
scroll to position [0, 71]
select select "Calories"
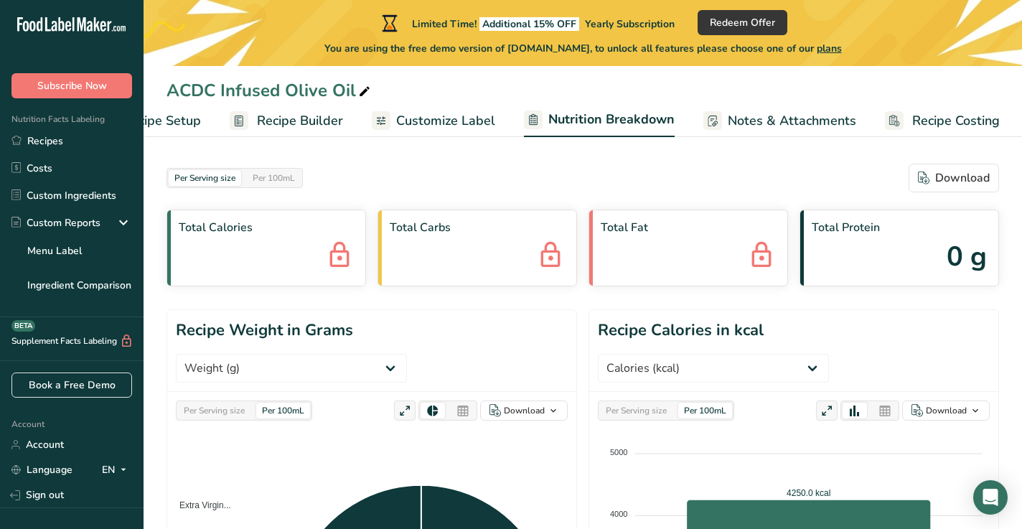
click at [319, 120] on span "Recipe Builder" at bounding box center [300, 120] width 86 height 19
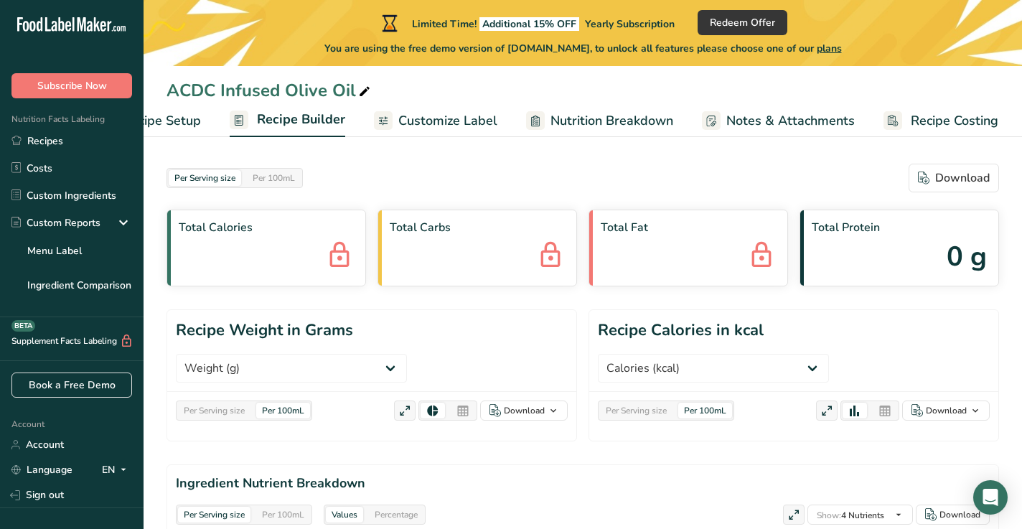
scroll to position [0, 70]
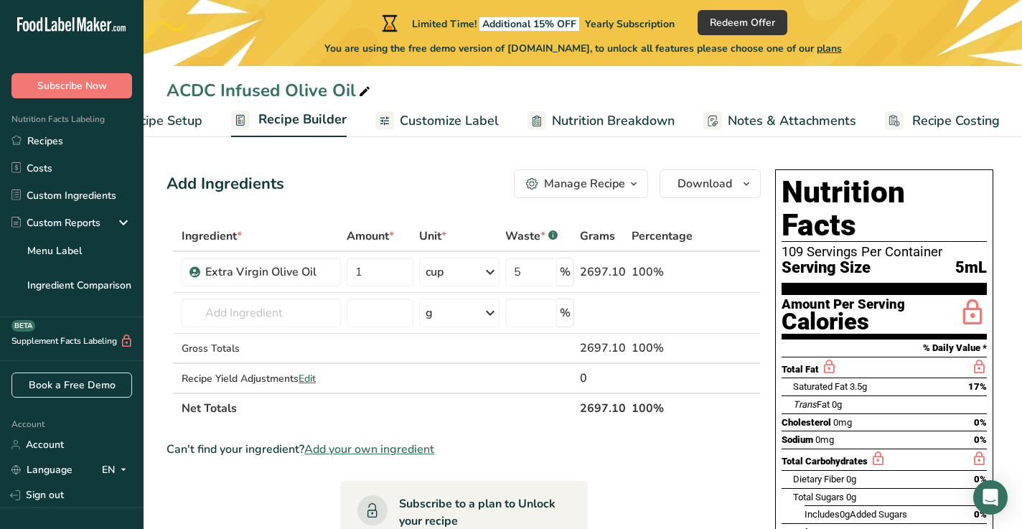
click at [632, 183] on icon "button" at bounding box center [633, 184] width 11 height 18
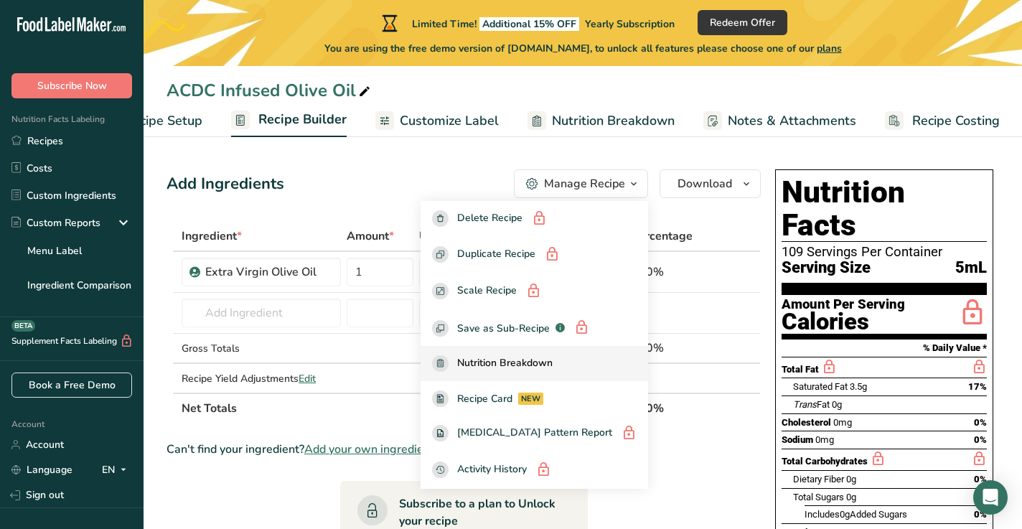
click at [553, 359] on span "Nutrition Breakdown" at bounding box center [504, 363] width 95 height 17
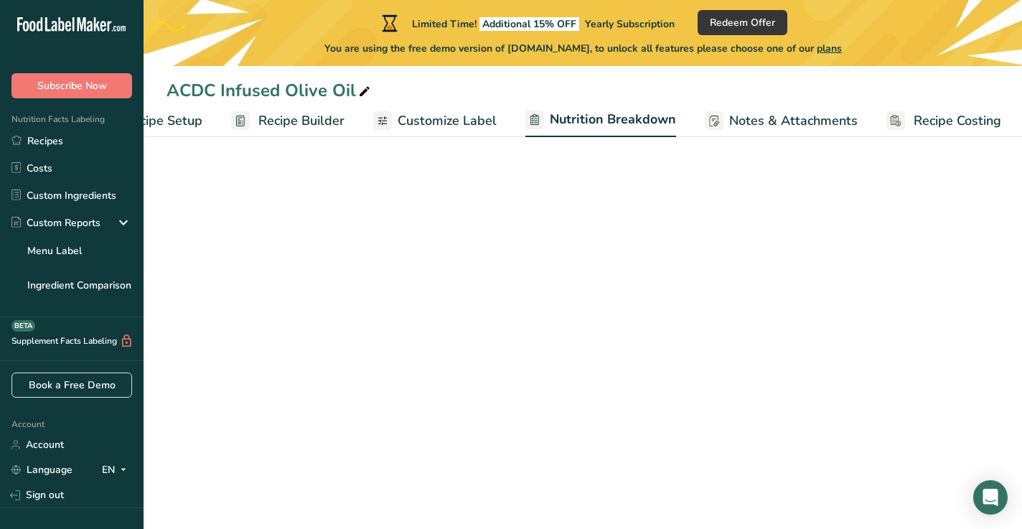
select select "Calories"
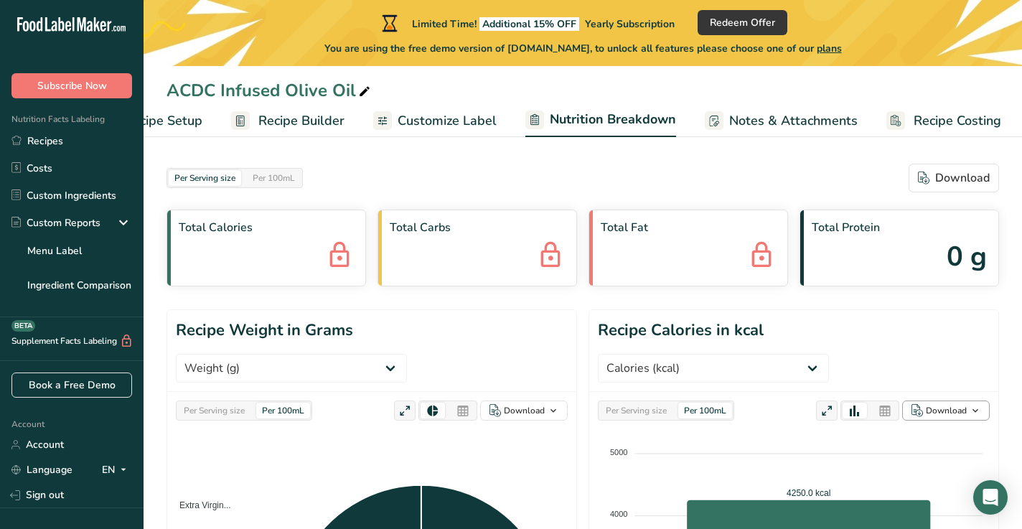
click at [952, 404] on div "Download" at bounding box center [946, 410] width 41 height 13
click at [927, 429] on div "As image (.png)" at bounding box center [941, 438] width 79 height 19
click at [187, 123] on span "Recipe Setup" at bounding box center [163, 120] width 78 height 19
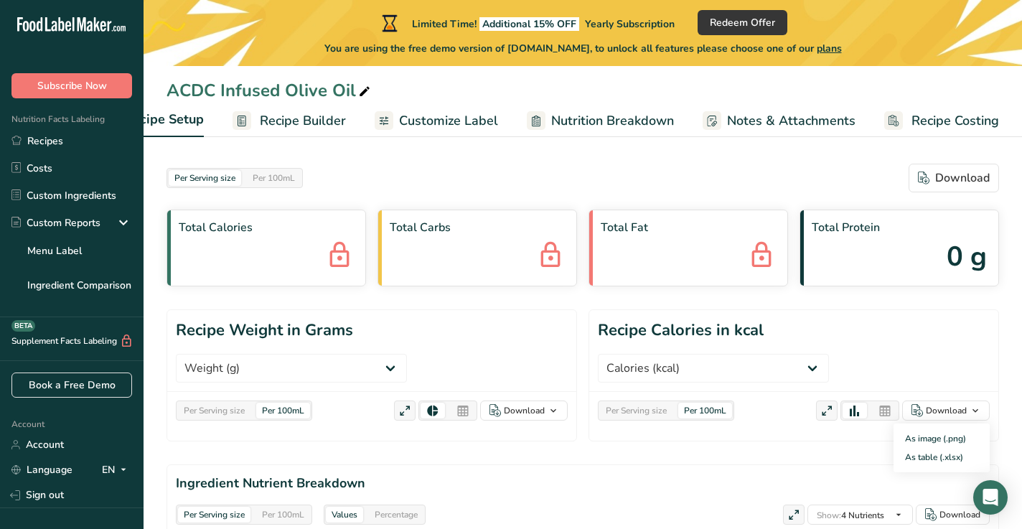
scroll to position [0, 5]
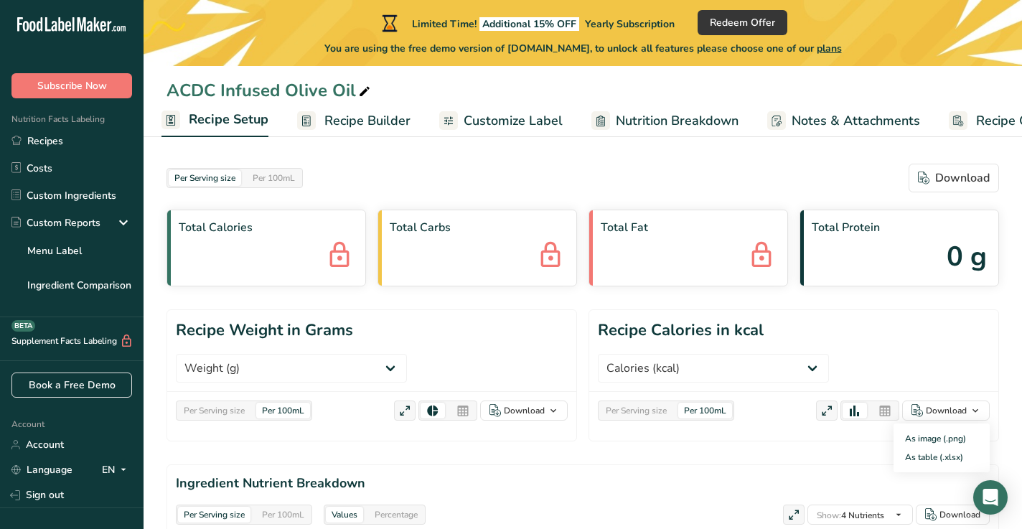
select select "20"
select select "22"
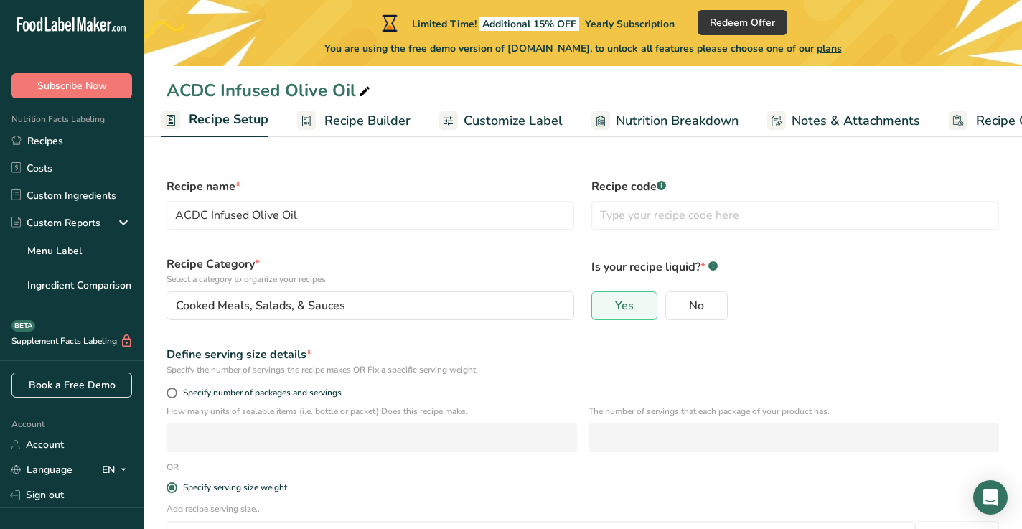
click at [343, 125] on span "Recipe Builder" at bounding box center [368, 120] width 86 height 19
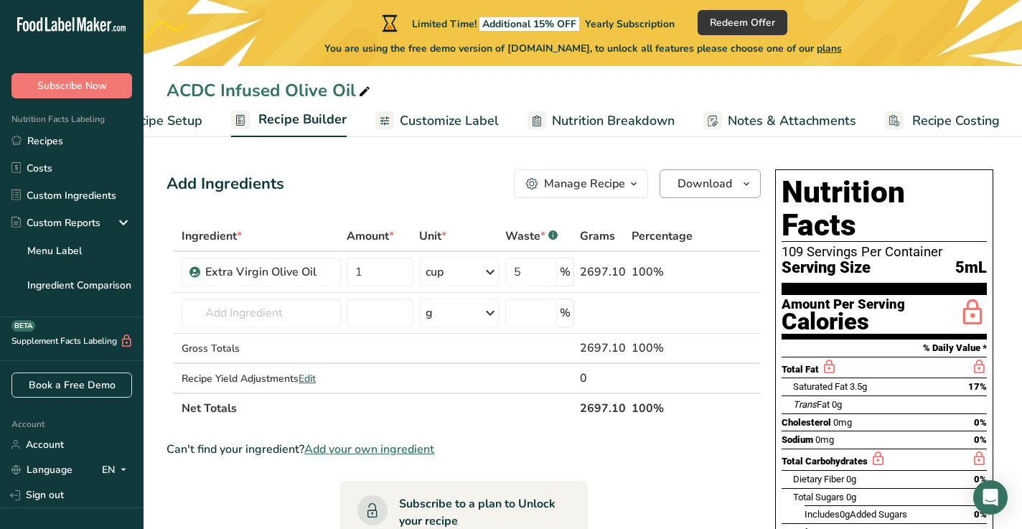
click at [712, 184] on span "Download" at bounding box center [705, 183] width 55 height 17
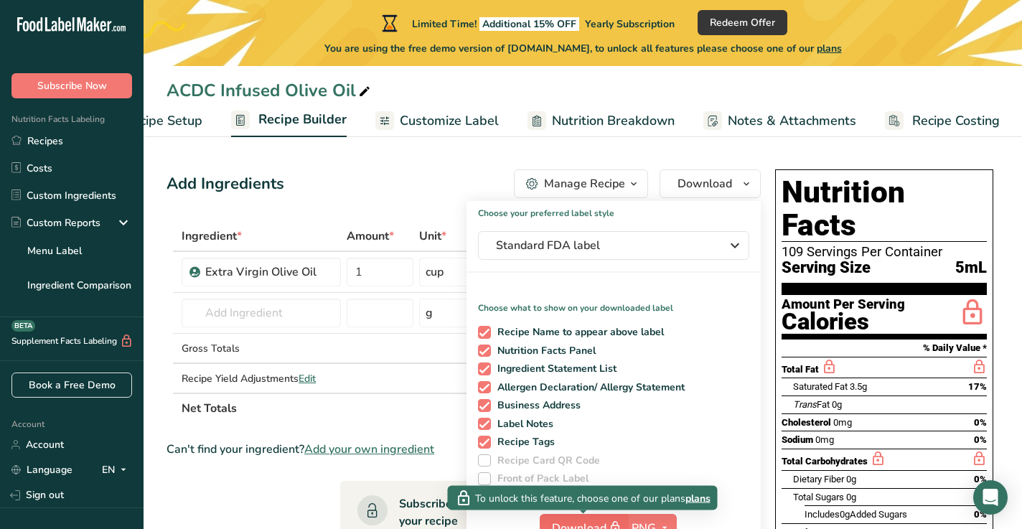
click at [592, 503] on span "Download" at bounding box center [588, 528] width 72 height 18
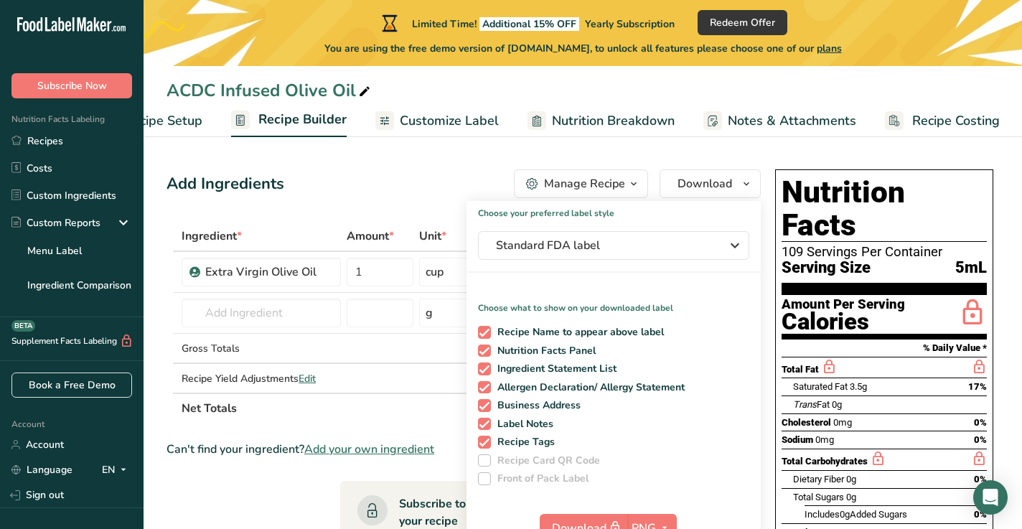
click at [644, 450] on div "Recipe Name to appear above label Nutrition Facts Panel Ingredient Statement Li…" at bounding box center [614, 402] width 294 height 165
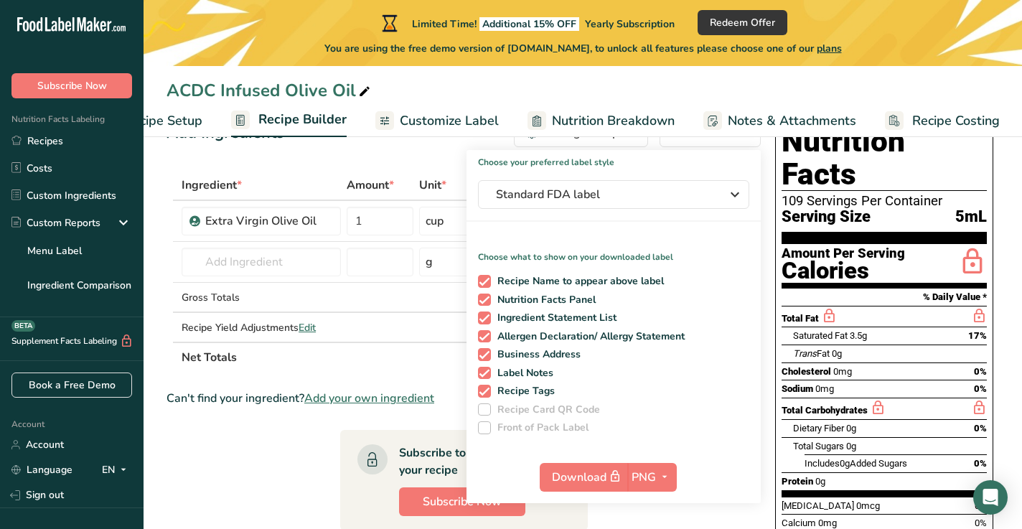
scroll to position [83, 0]
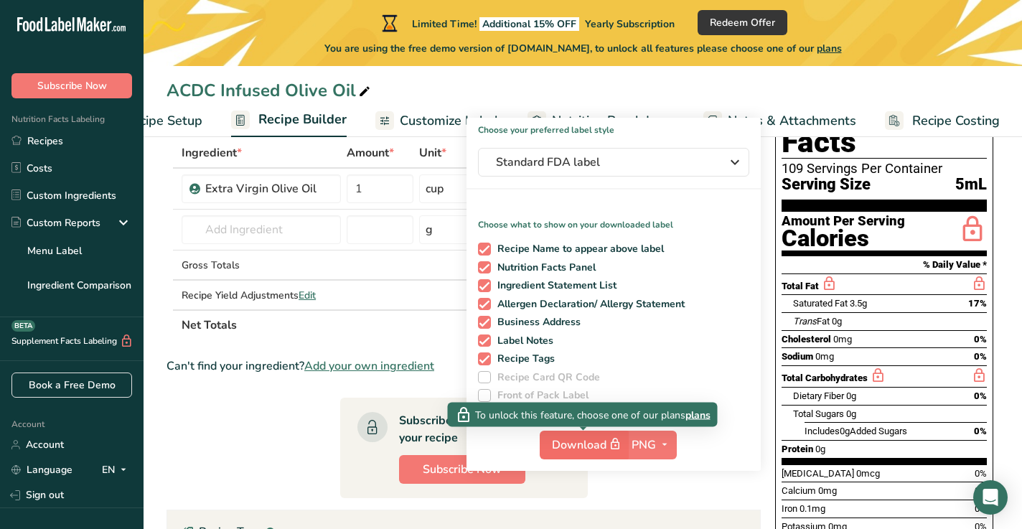
click at [607, 444] on span "button" at bounding box center [615, 444] width 17 height 17
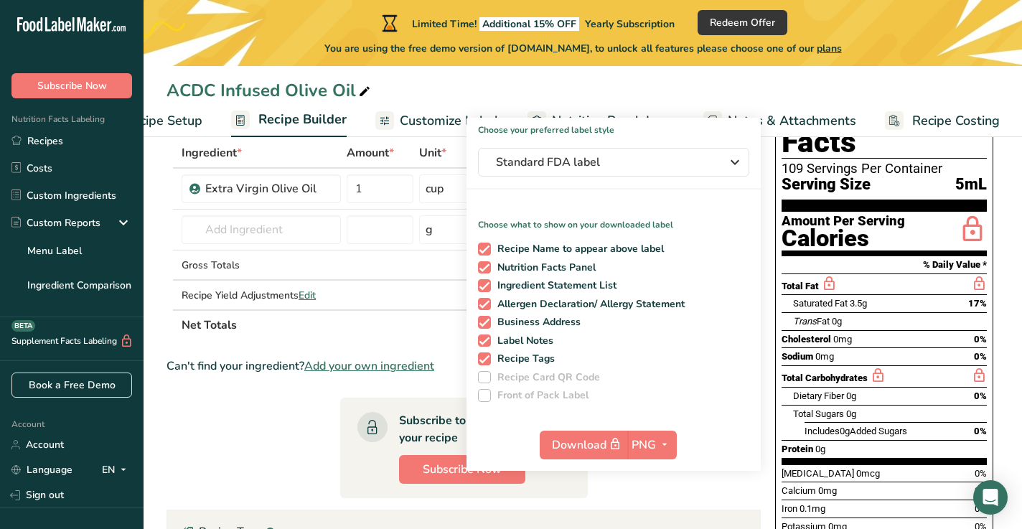
click at [925, 123] on span "Recipe Costing" at bounding box center [957, 120] width 88 height 19
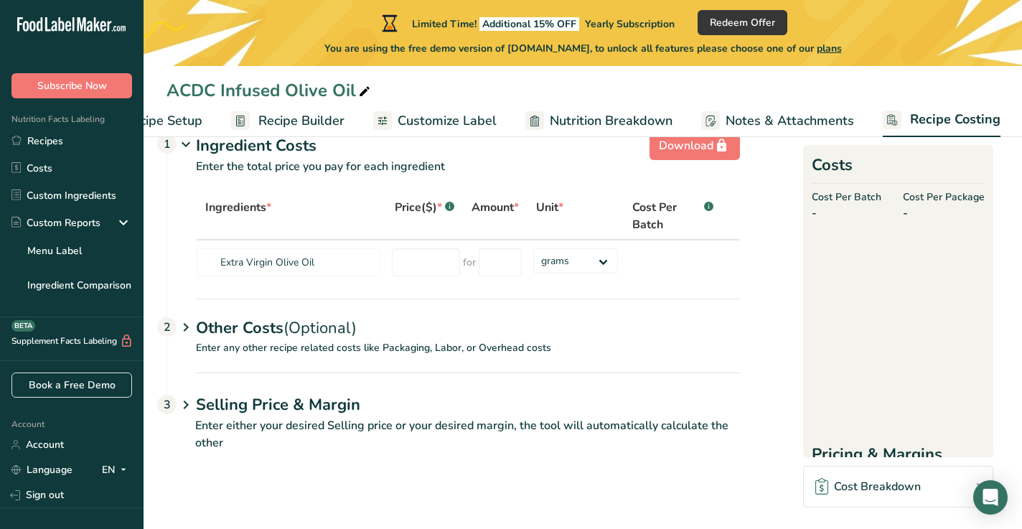
click at [753, 123] on span "Notes & Attachments" at bounding box center [790, 120] width 129 height 19
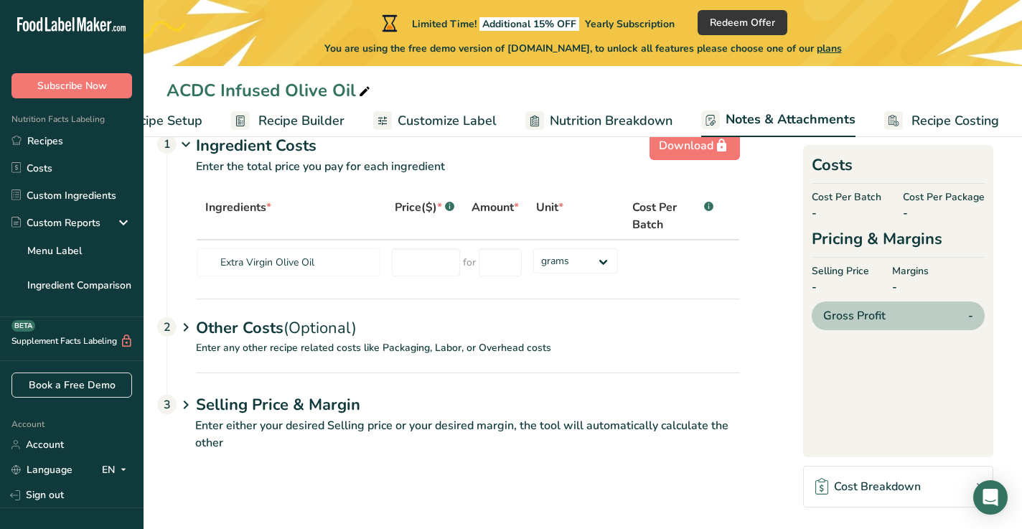
scroll to position [0, 70]
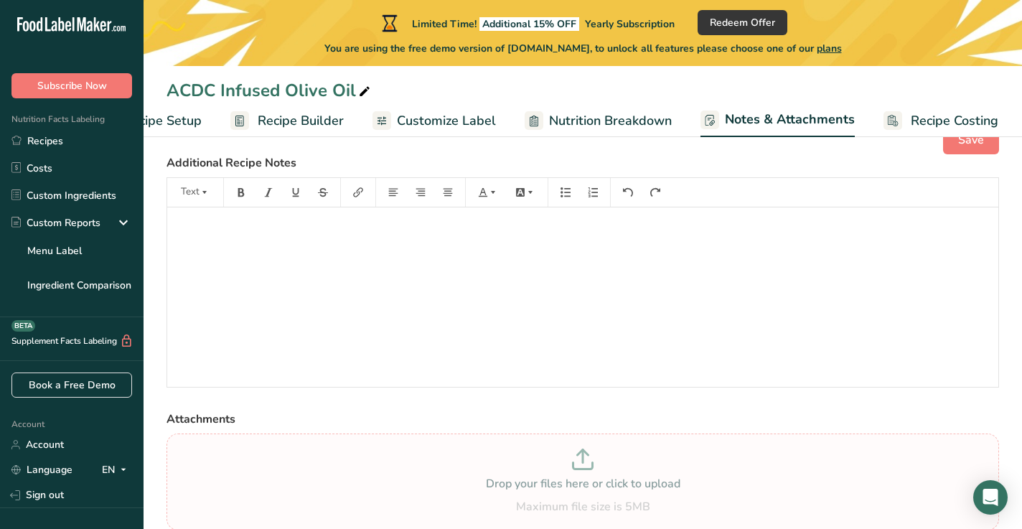
click at [502, 487] on p "Drop your files here or click to upload" at bounding box center [583, 483] width 826 height 17
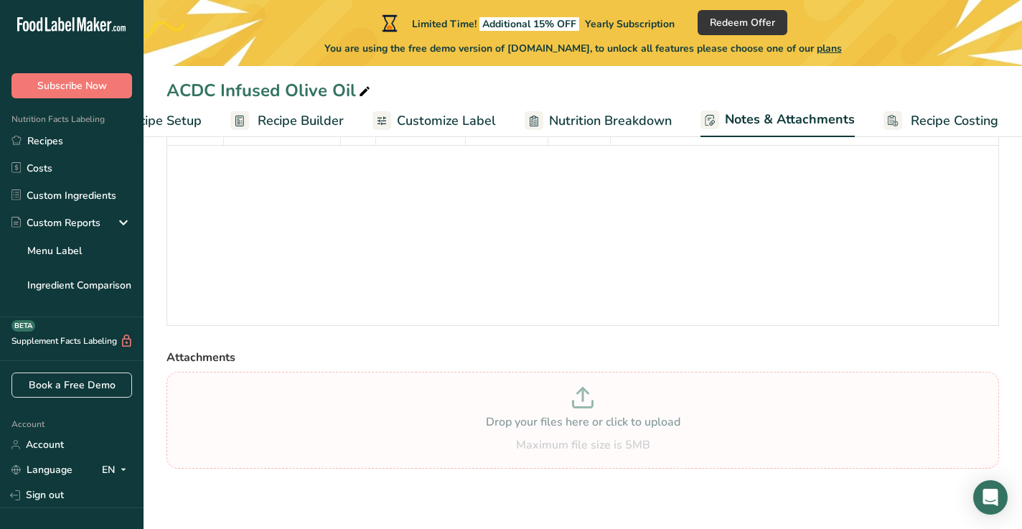
scroll to position [110, 0]
click at [578, 388] on icon at bounding box center [583, 398] width 22 height 22
click at [831, 42] on span "plans" at bounding box center [829, 49] width 25 height 14
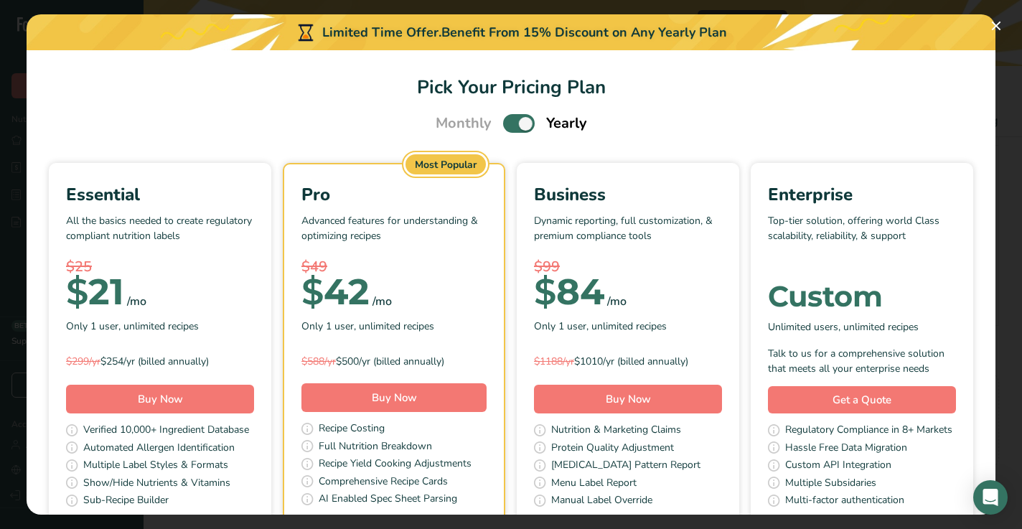
click at [286, 111] on section "Pick Your Pricing Plan Monthly Yearly Essential All the basics needed to create…" at bounding box center [511, 282] width 969 height 465
click at [996, 26] on button "Pick Your Pricing Plan Modal" at bounding box center [996, 25] width 23 height 23
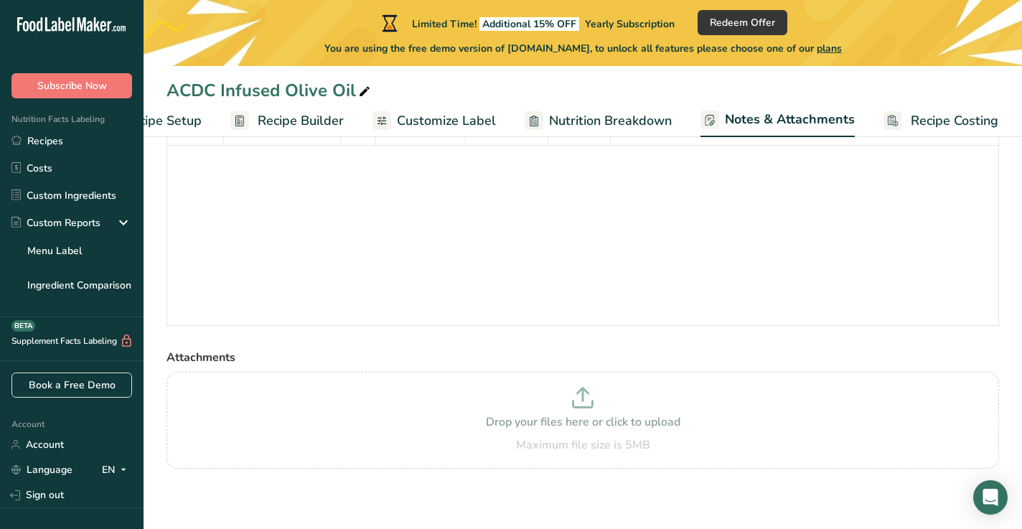
click at [326, 112] on span "Recipe Builder" at bounding box center [301, 120] width 86 height 19
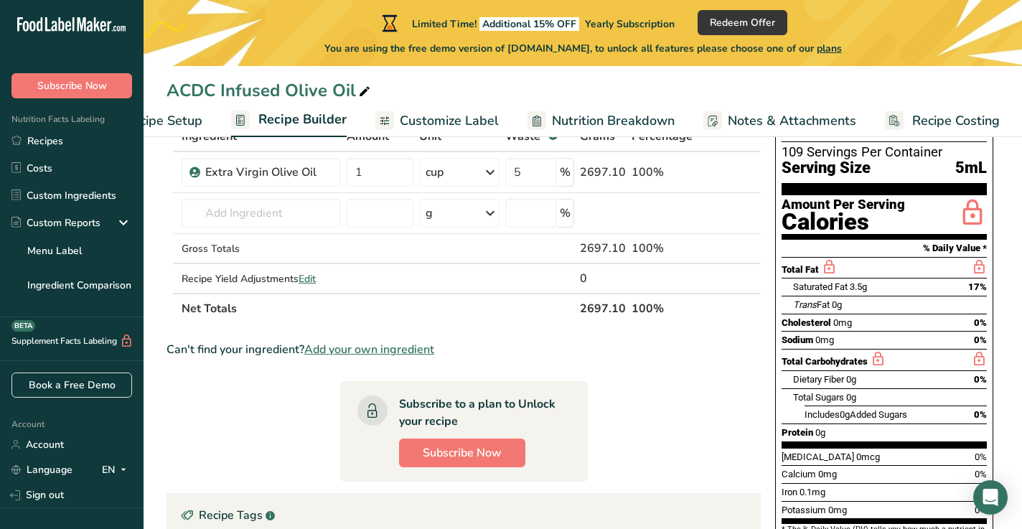
click at [926, 240] on section "% Daily Value *" at bounding box center [884, 248] width 205 height 17
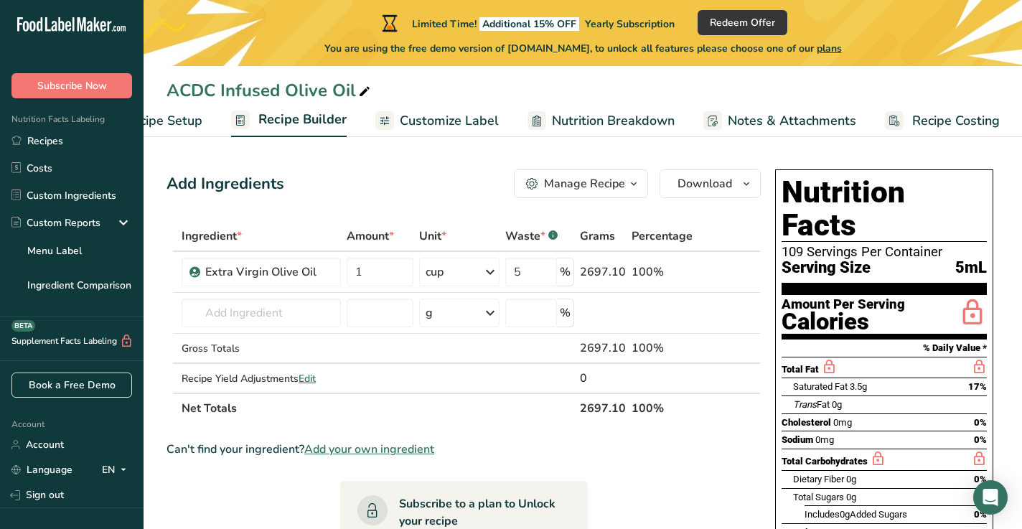
scroll to position [0, 0]
click at [750, 182] on icon "button" at bounding box center [746, 184] width 11 height 18
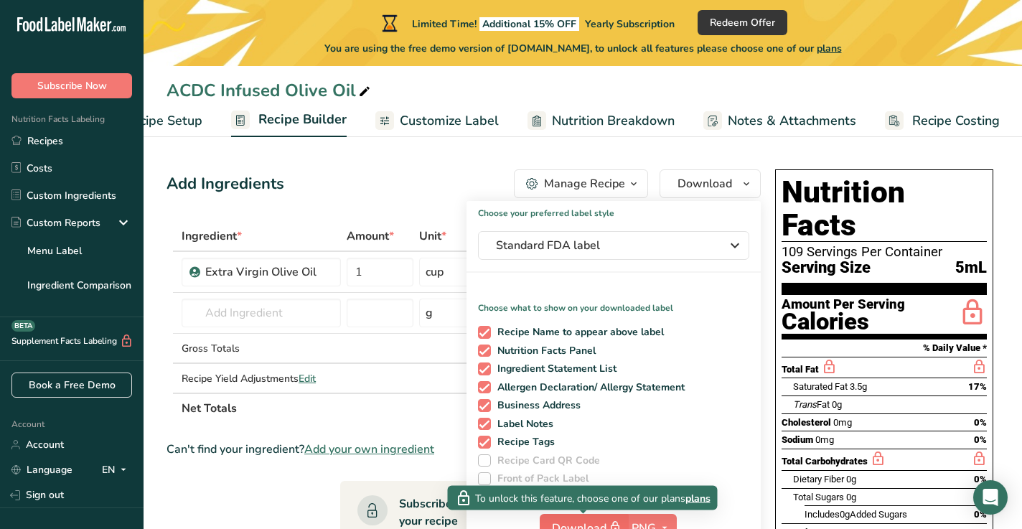
click at [574, 503] on span "Download" at bounding box center [588, 528] width 72 height 18
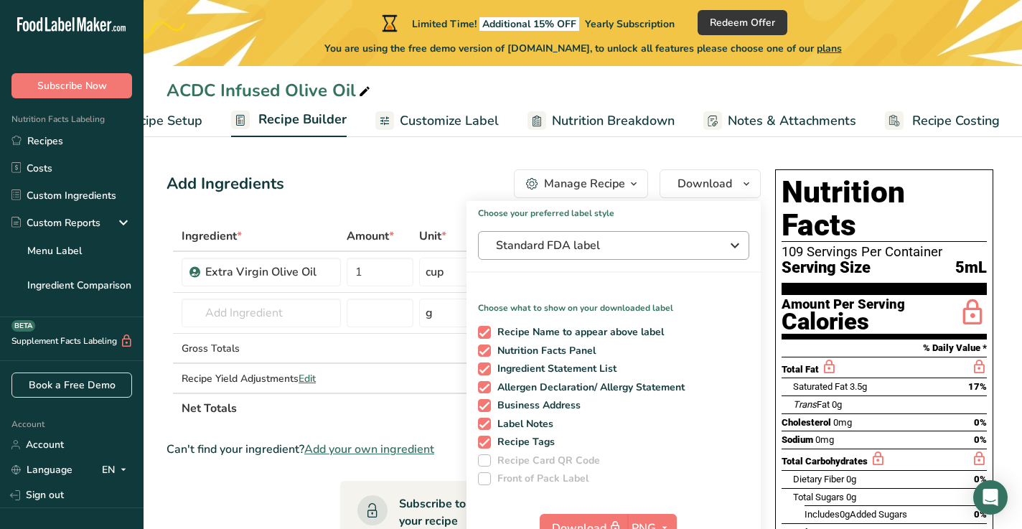
click at [729, 242] on icon "button" at bounding box center [735, 246] width 17 height 26
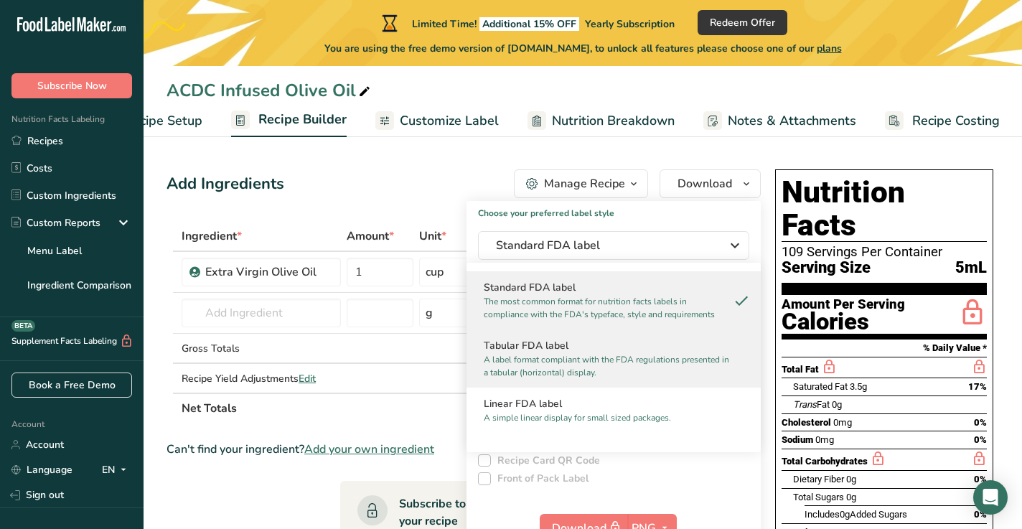
click at [604, 364] on p "A label format compliant with the FDA regulations presented in a tabular (horiz…" at bounding box center [607, 366] width 247 height 26
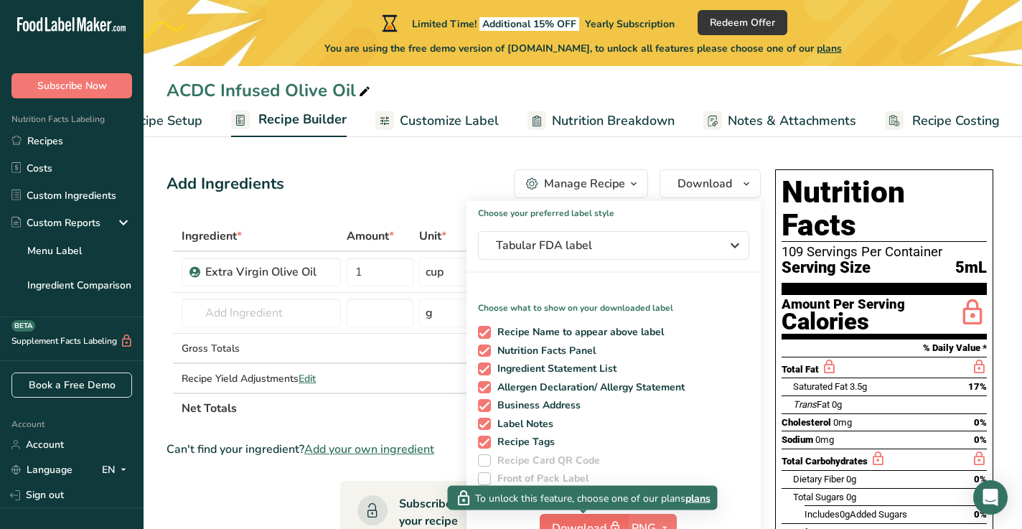
click at [573, 503] on button "Download" at bounding box center [584, 528] width 88 height 29
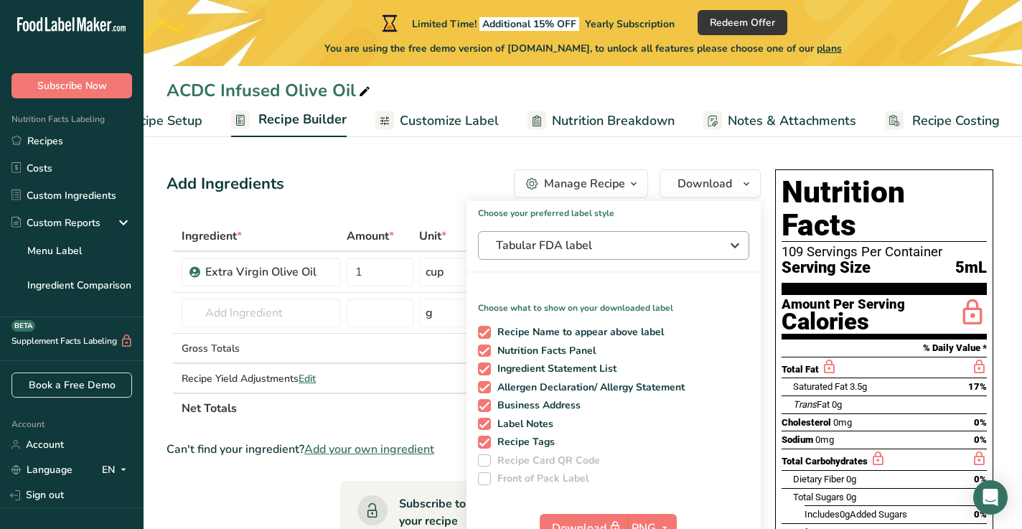
click at [733, 243] on icon "button" at bounding box center [735, 246] width 17 height 26
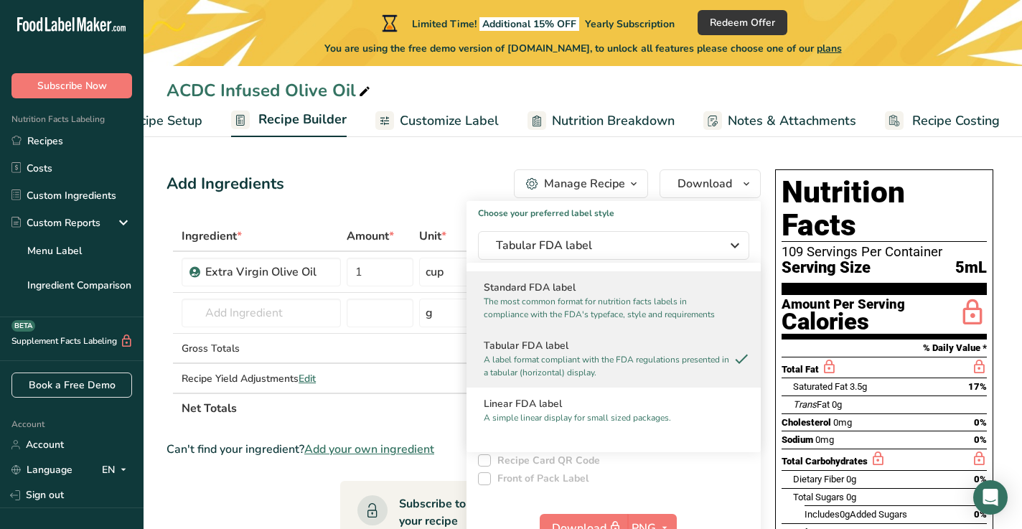
click at [635, 289] on h2 "Standard FDA label" at bounding box center [614, 287] width 260 height 15
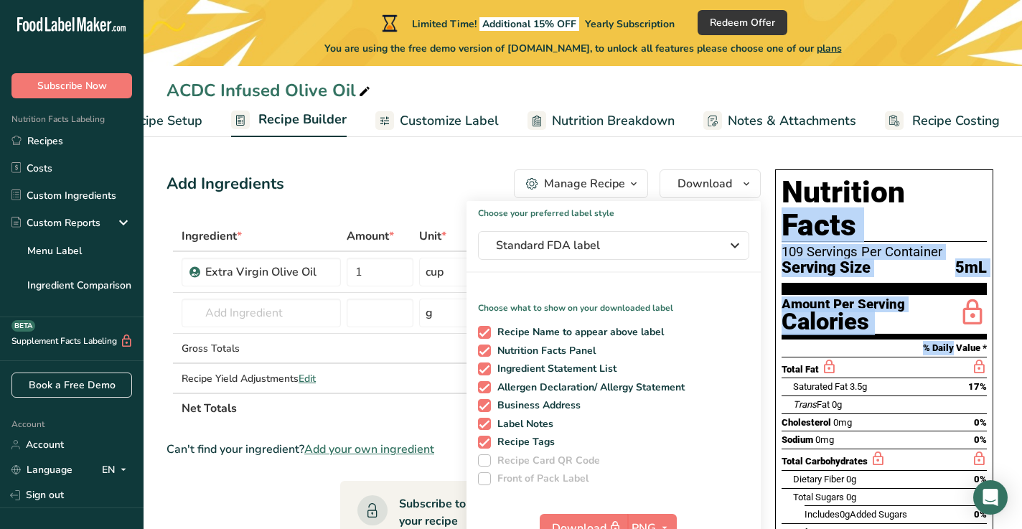
drag, startPoint x: 774, startPoint y: 157, endPoint x: 879, endPoint y: 319, distance: 192.6
